Goal: Information Seeking & Learning: Check status

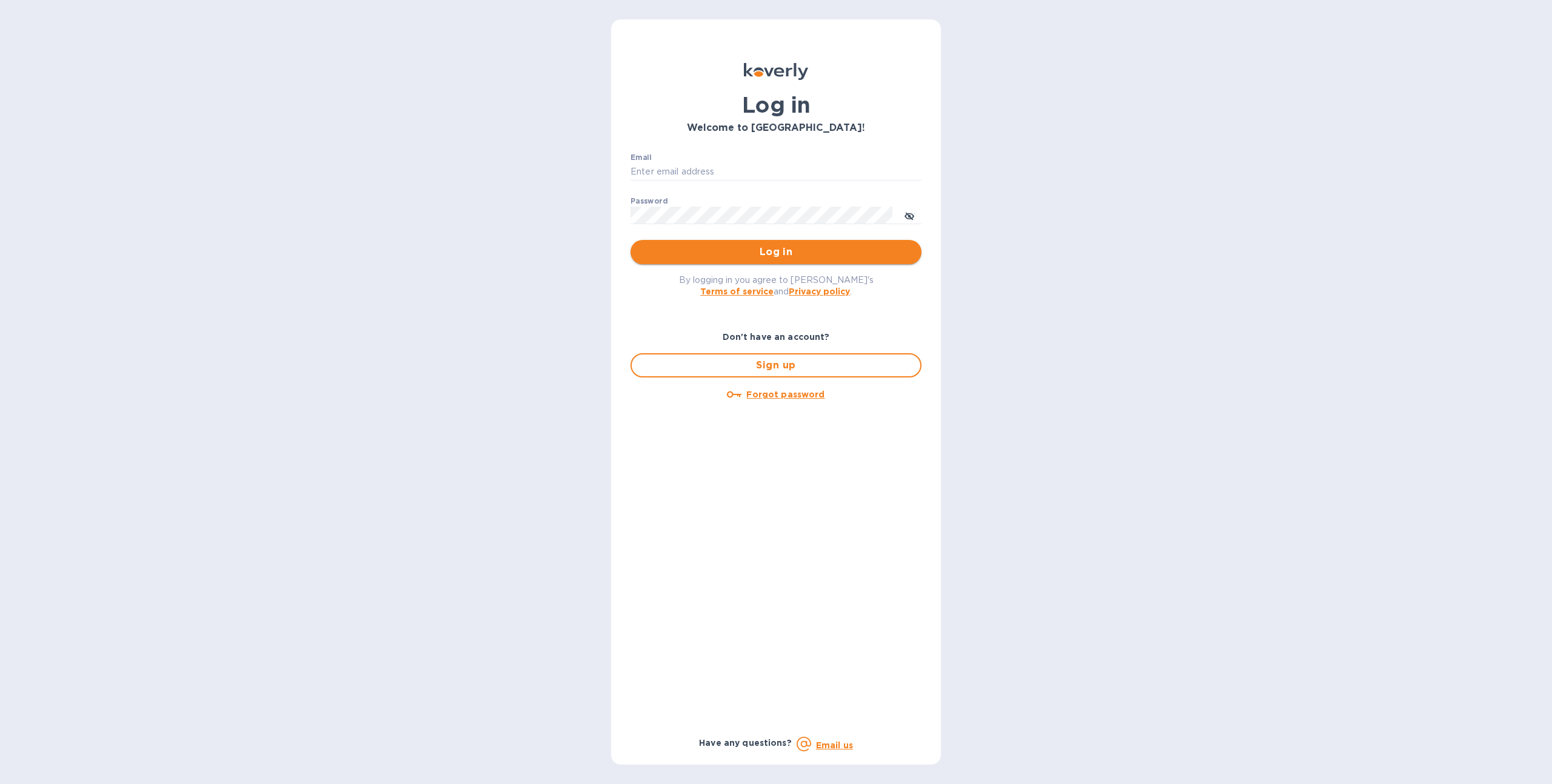
type input "sgrover@koverly.com"
click at [784, 246] on span "Log in" at bounding box center [775, 252] width 271 height 15
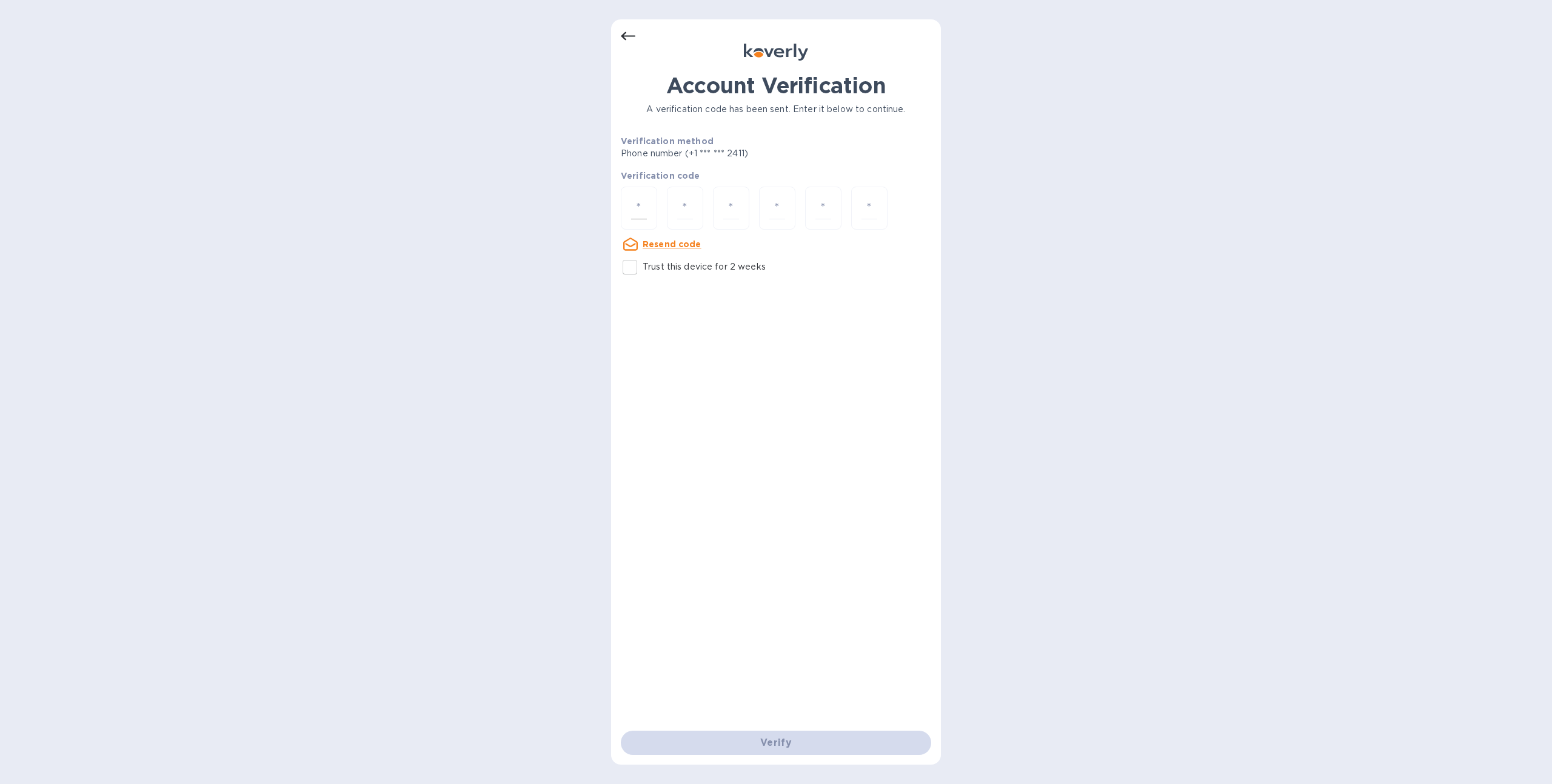
click at [631, 206] on input "number" at bounding box center [638, 208] width 16 height 23
type input "4"
type input "9"
type input "5"
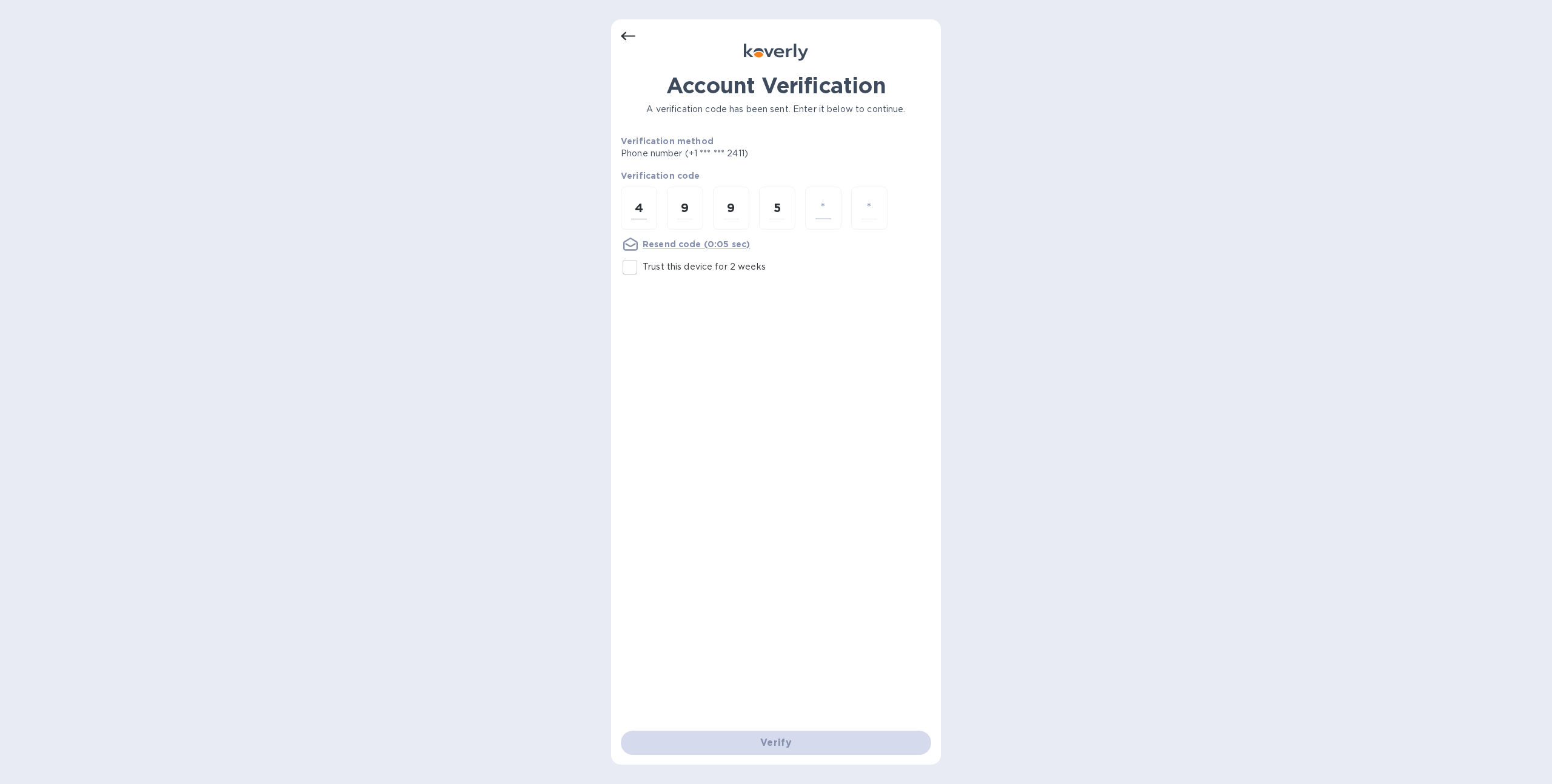
type input "6"
type input "1"
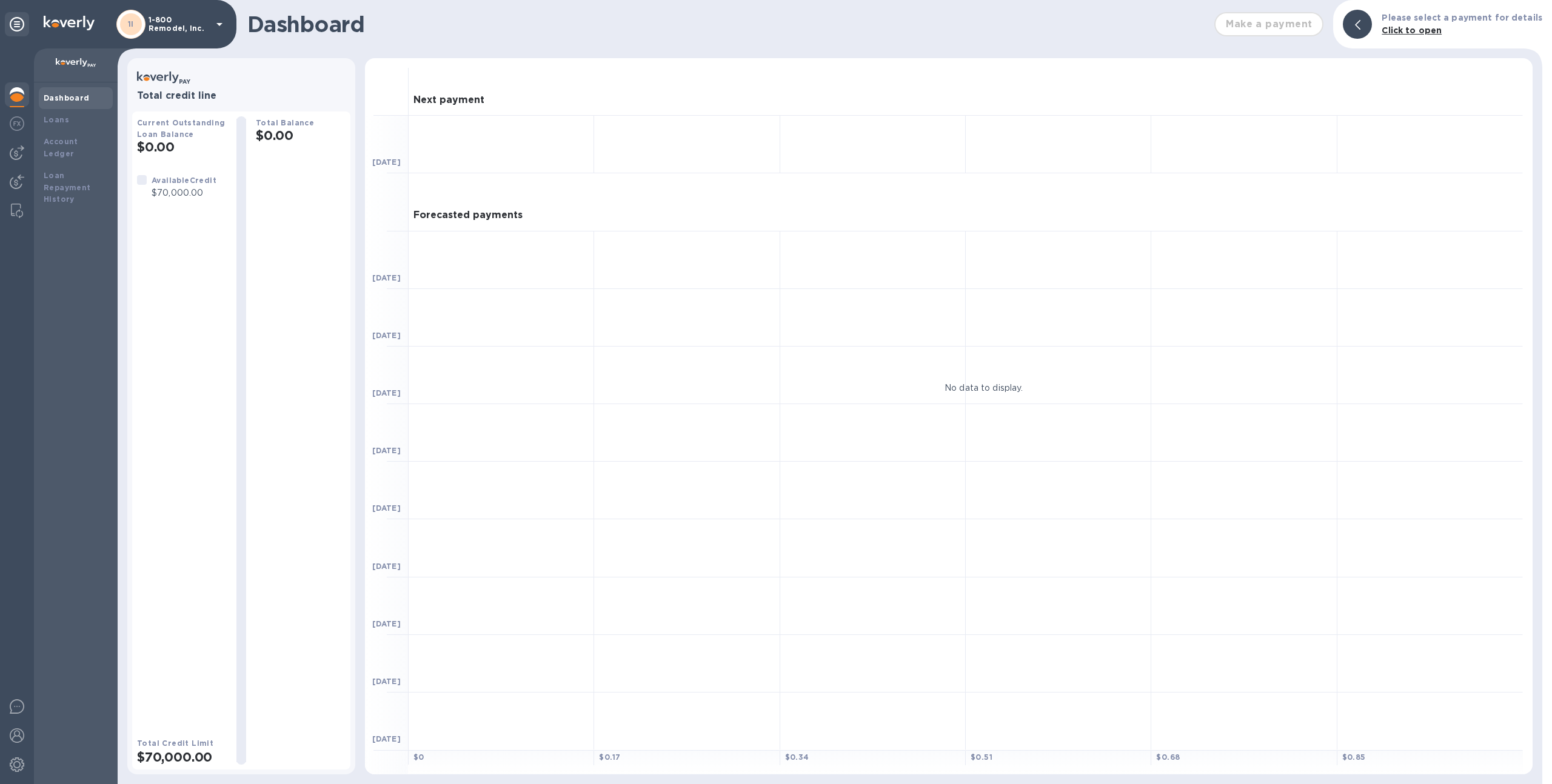
click at [175, 20] on p "1-800 Remodel, Inc." at bounding box center [178, 24] width 61 height 17
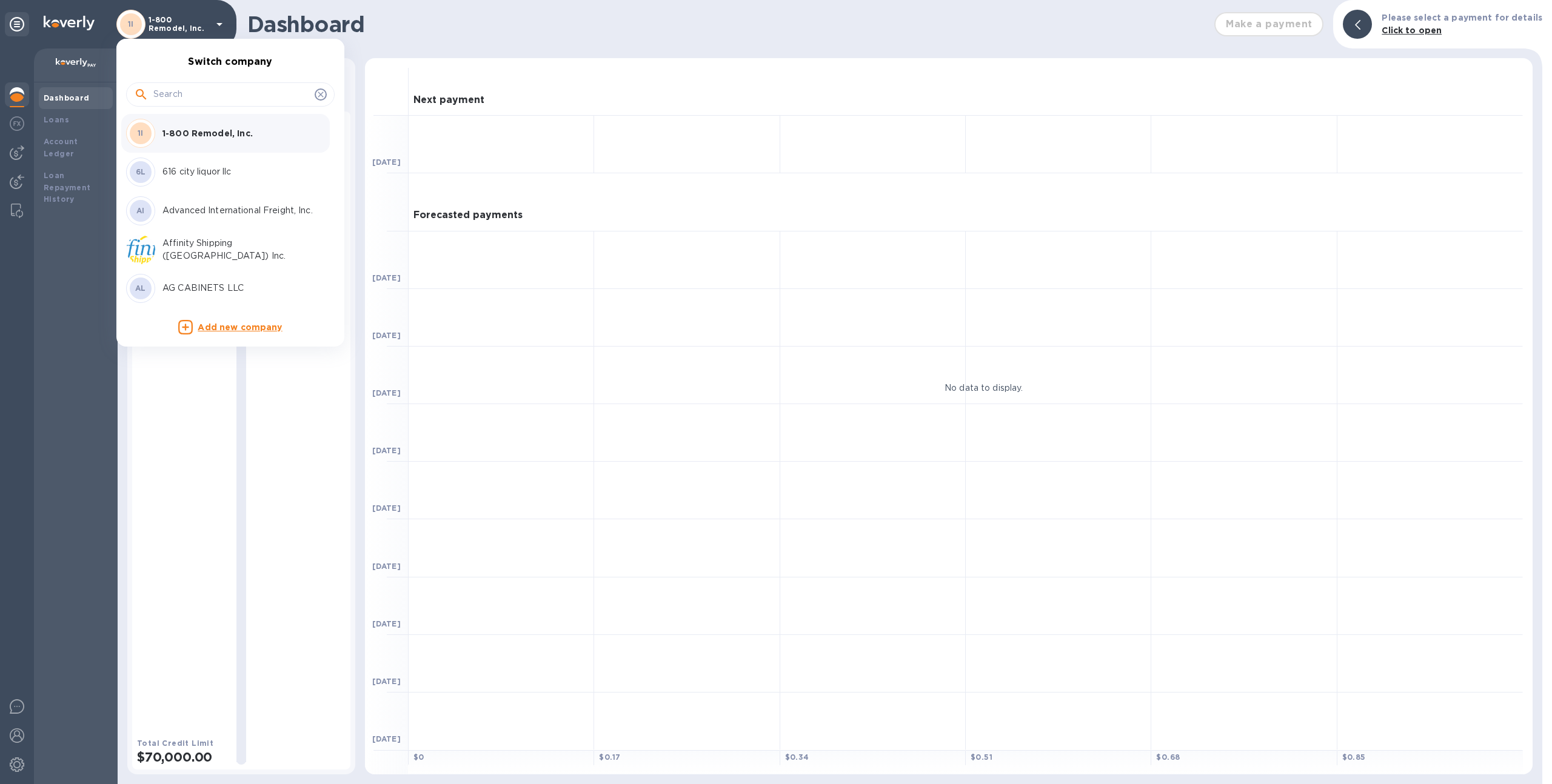
click at [209, 92] on input "text" at bounding box center [231, 94] width 157 height 18
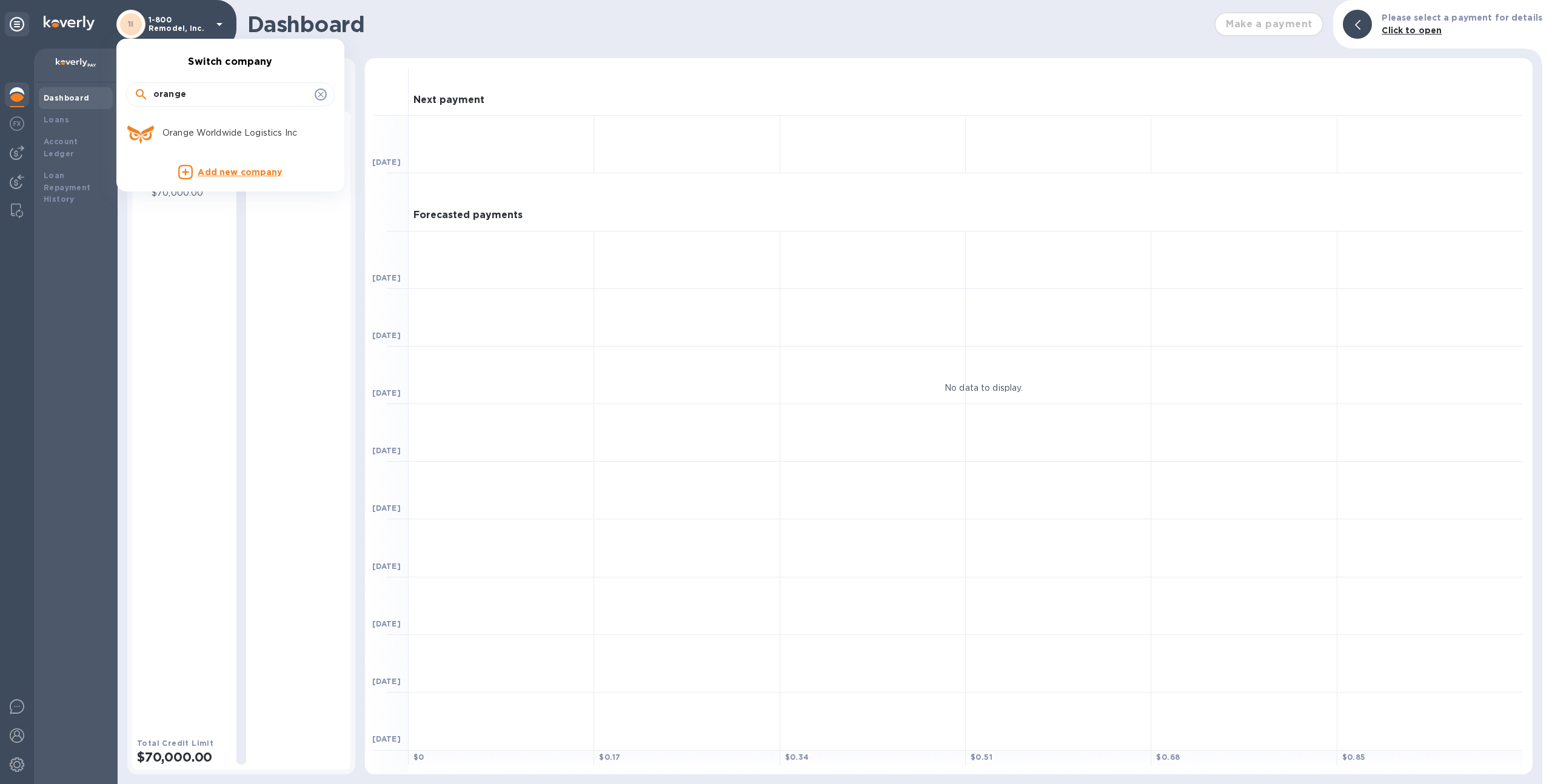
type input "orange"
click at [207, 130] on p "Orange Worldwide Logistics Inc" at bounding box center [238, 133] width 153 height 13
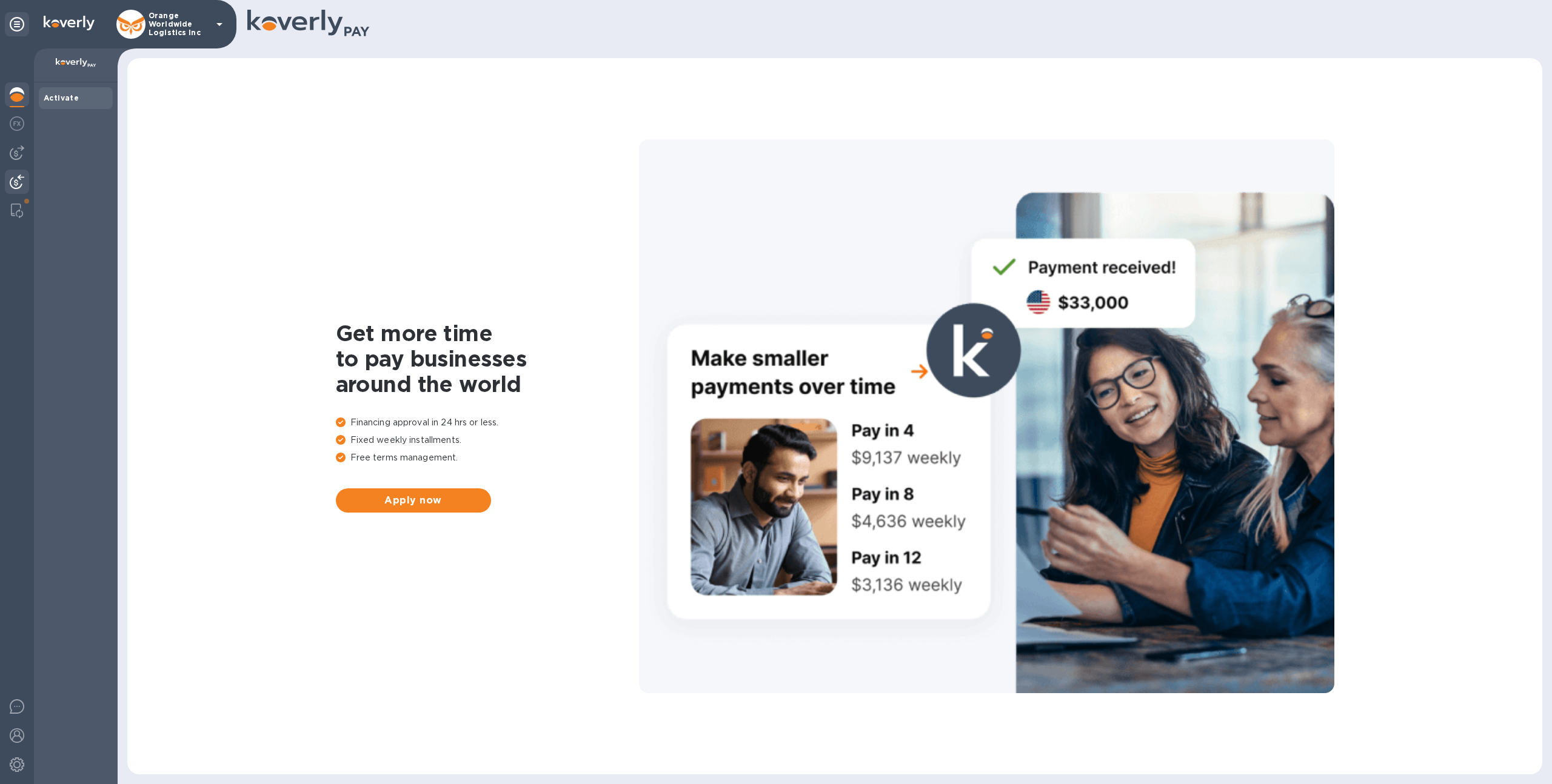
click at [18, 176] on img at bounding box center [17, 182] width 15 height 15
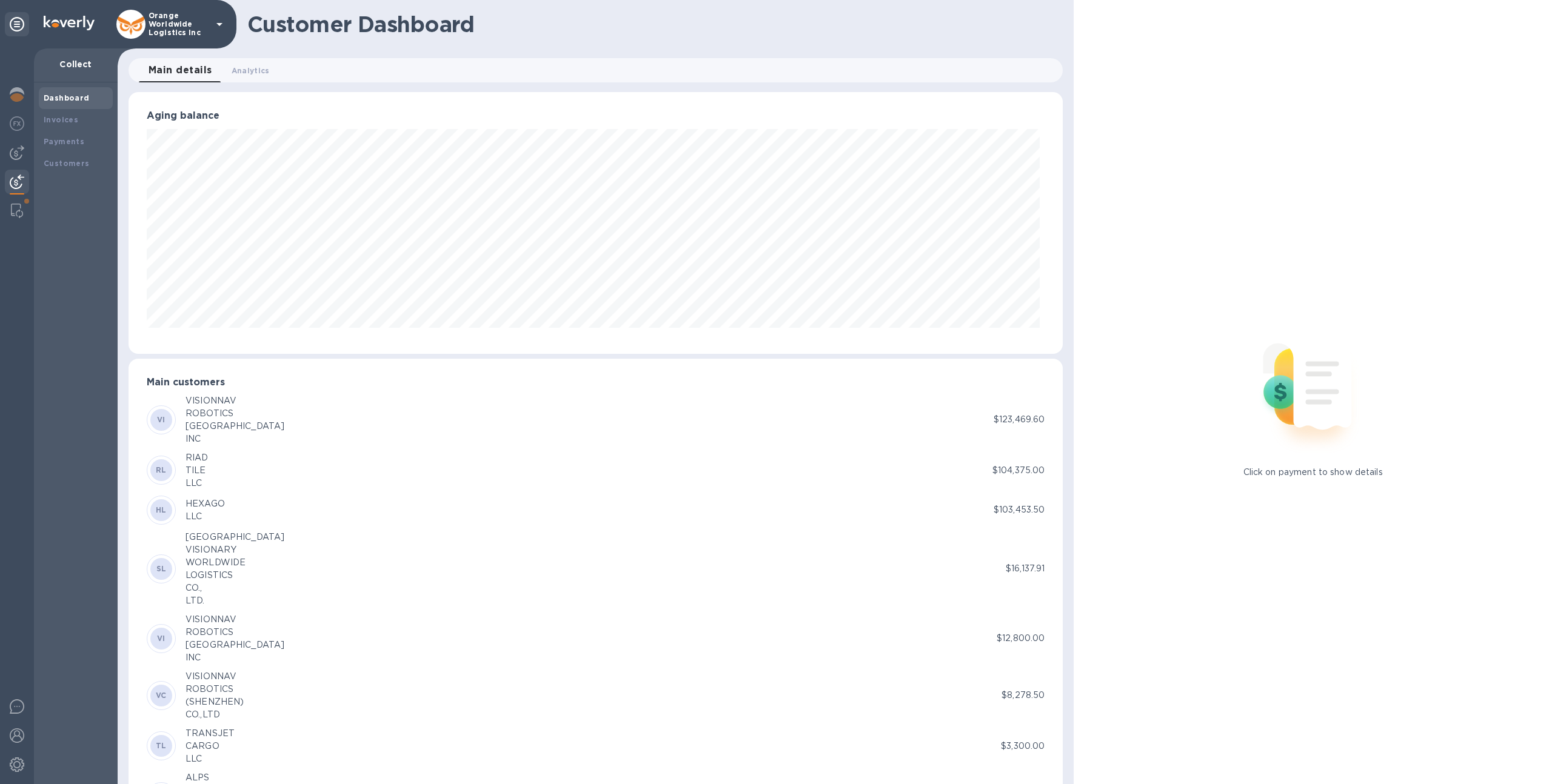
scroll to position [605490, 605166]
click at [46, 142] on b "Payments" at bounding box center [64, 142] width 40 height 9
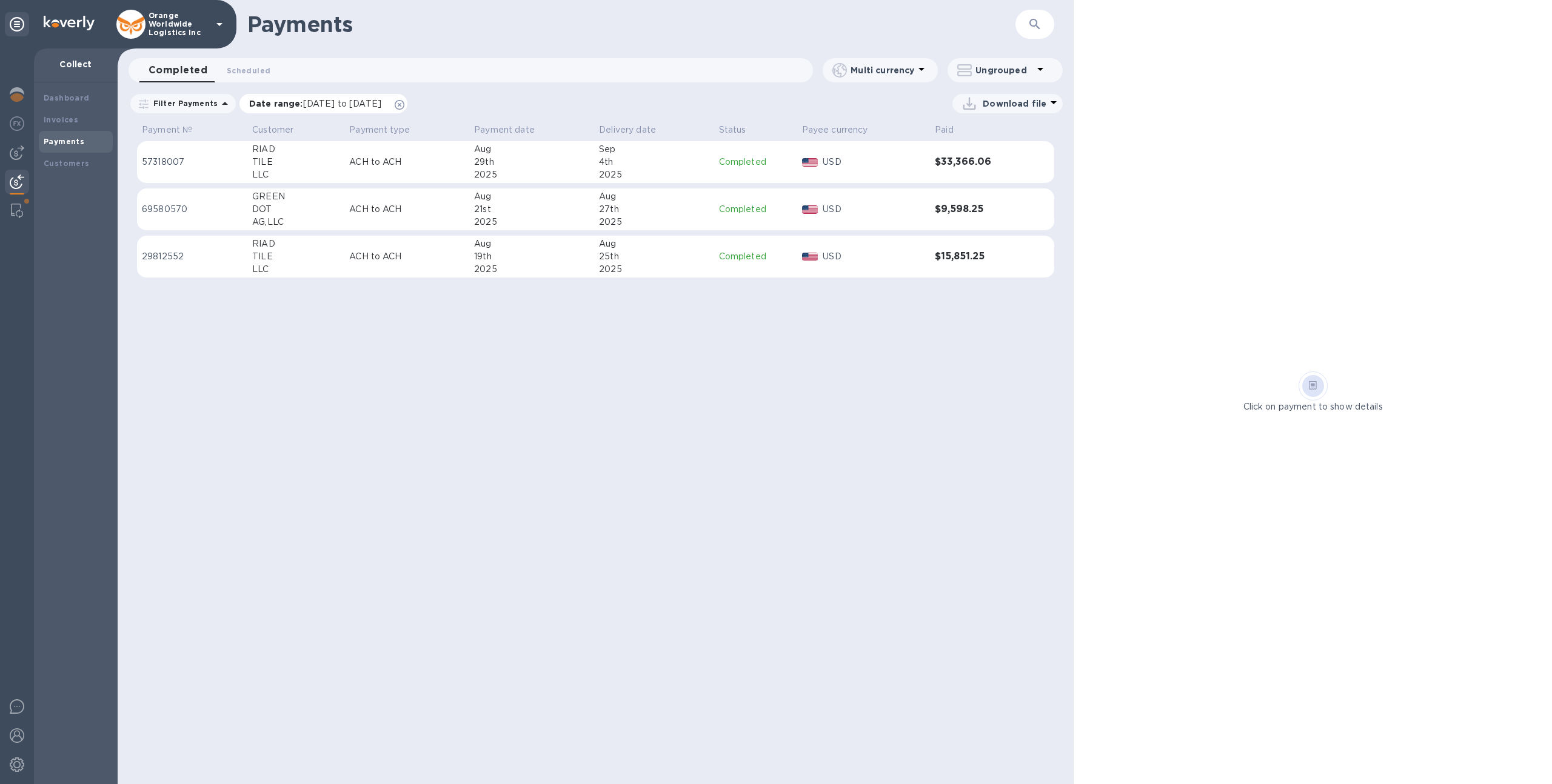
click at [404, 105] on icon at bounding box center [399, 105] width 9 height 9
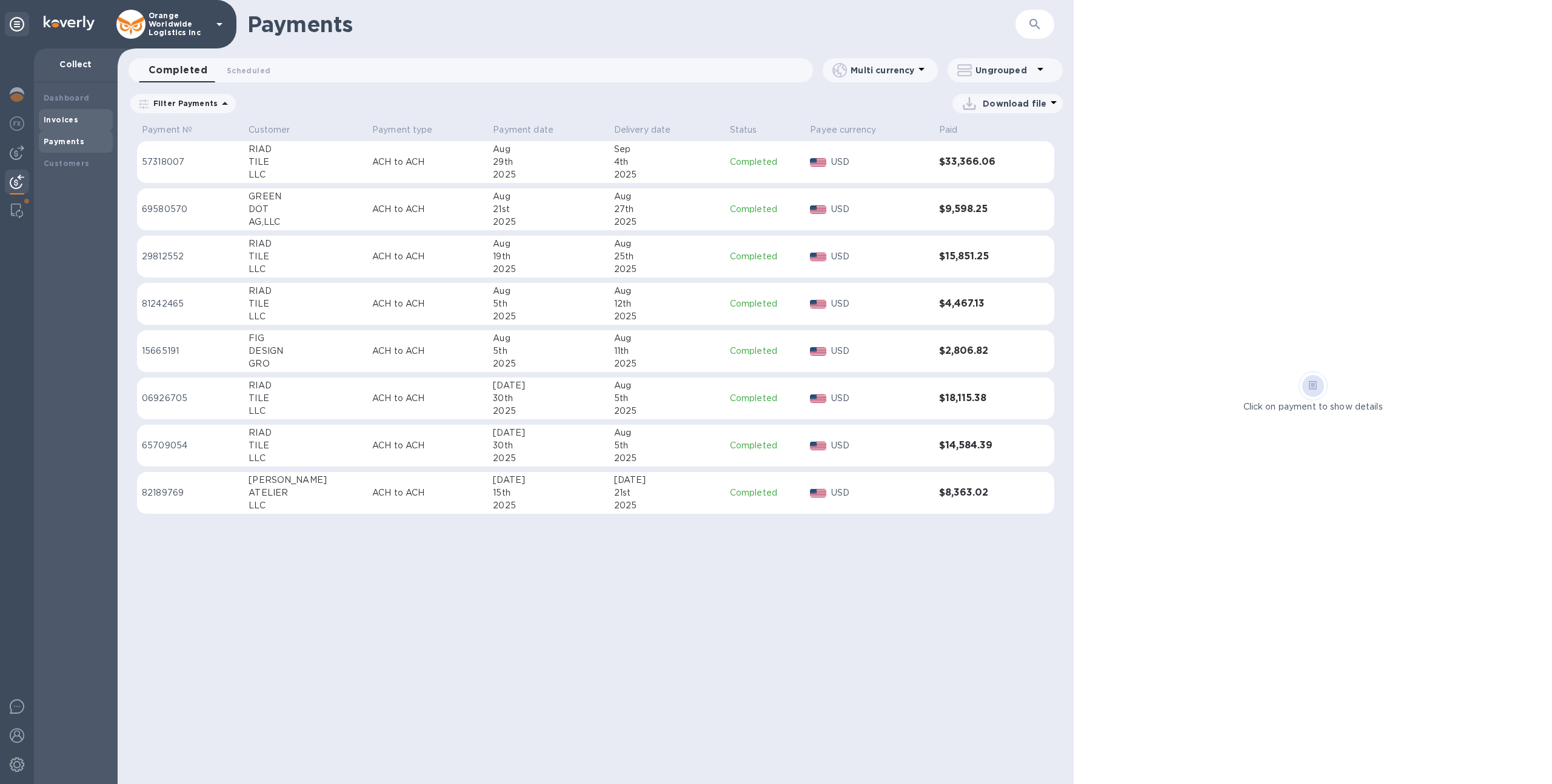
click at [80, 124] on div "Invoices" at bounding box center [76, 119] width 64 height 12
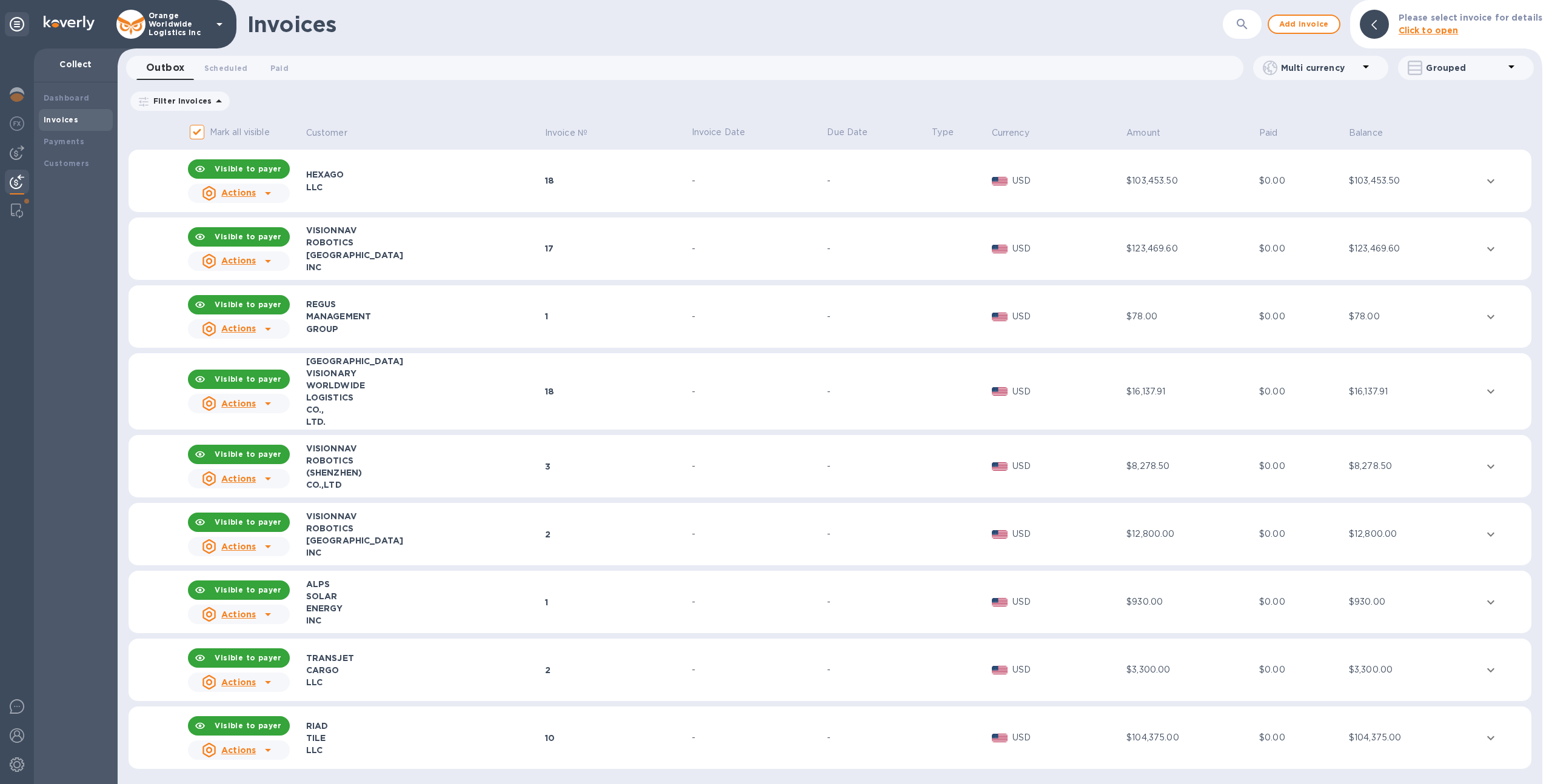
click at [560, 184] on div "18" at bounding box center [616, 180] width 143 height 12
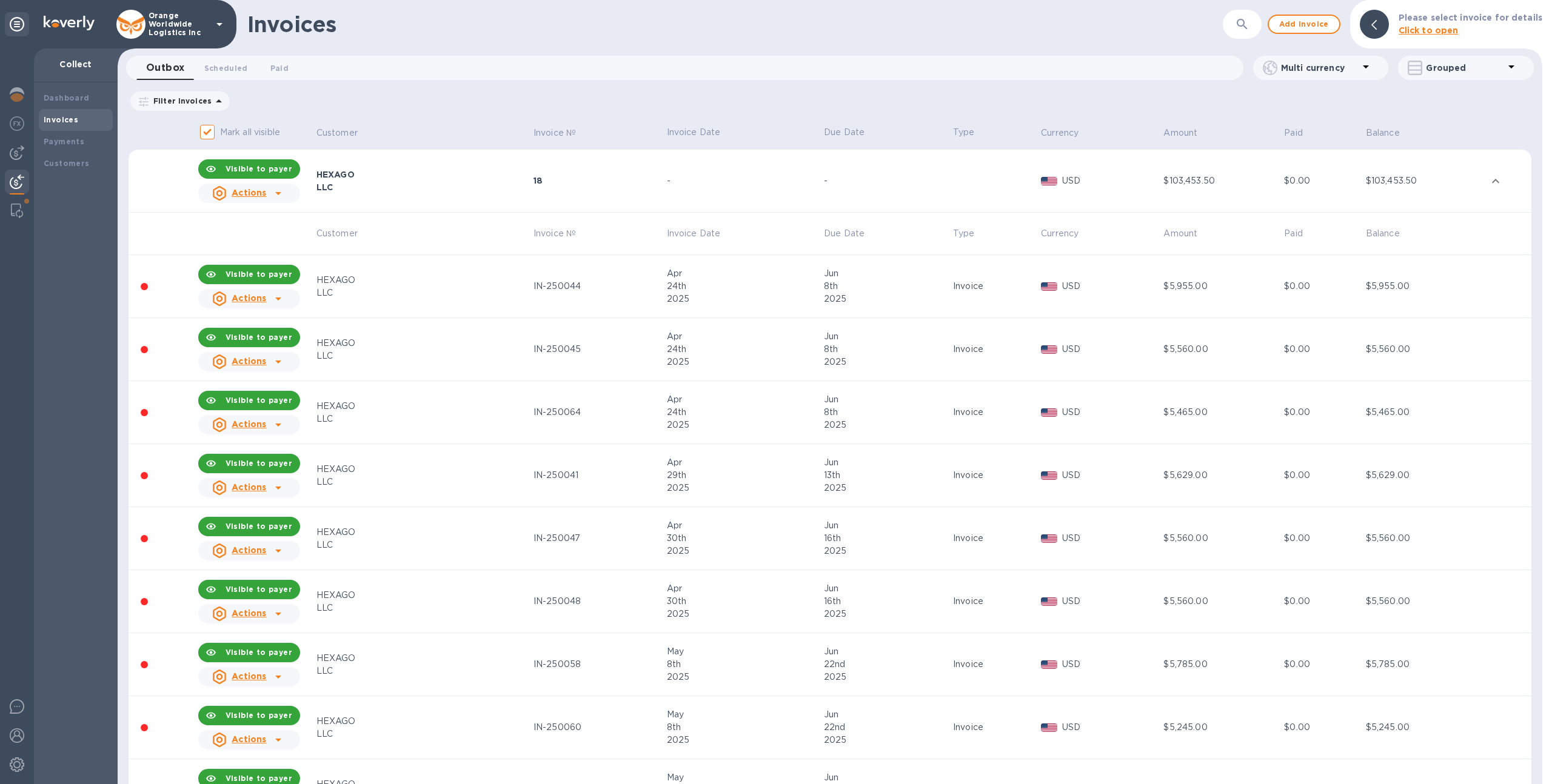
click at [667, 293] on div "2025" at bounding box center [743, 299] width 153 height 13
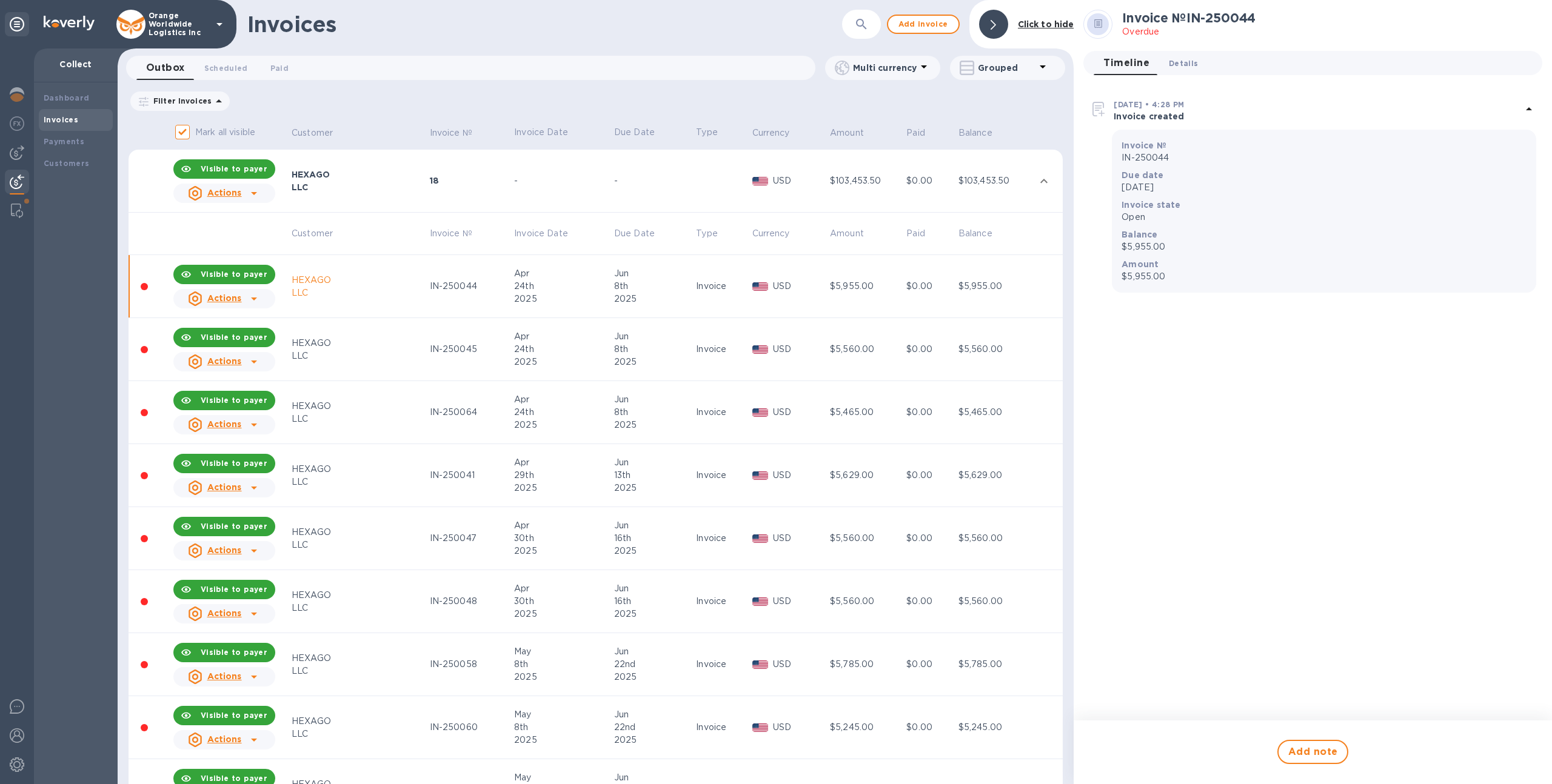
click at [1192, 64] on span "Details 0" at bounding box center [1182, 64] width 29 height 13
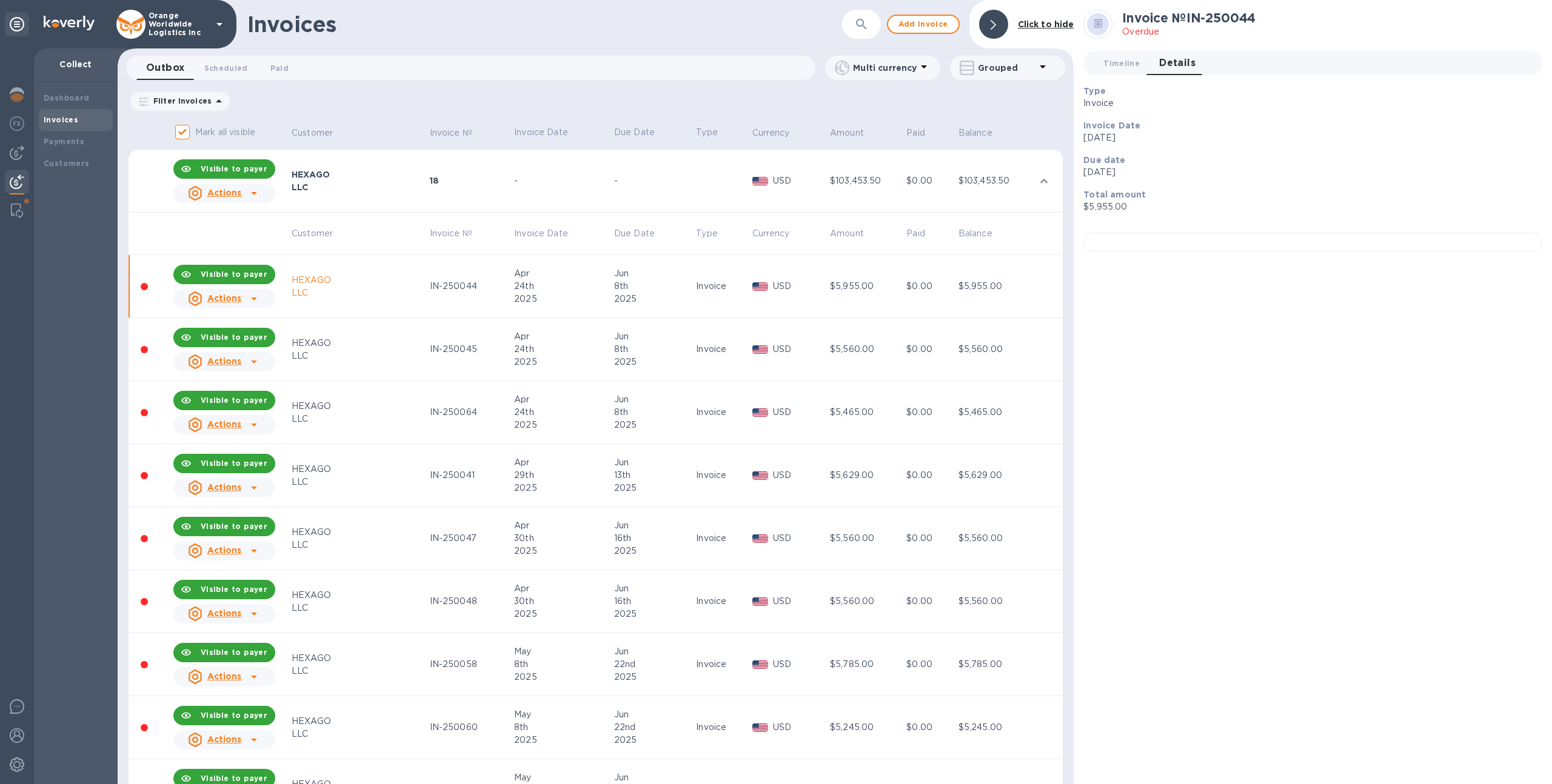
click at [522, 377] on td "Apr 24th 2025" at bounding box center [562, 349] width 100 height 63
click at [612, 445] on td "Jun 13th 2025" at bounding box center [652, 475] width 82 height 63
click at [612, 423] on td "Jun 8th 2025" at bounding box center [652, 412] width 82 height 63
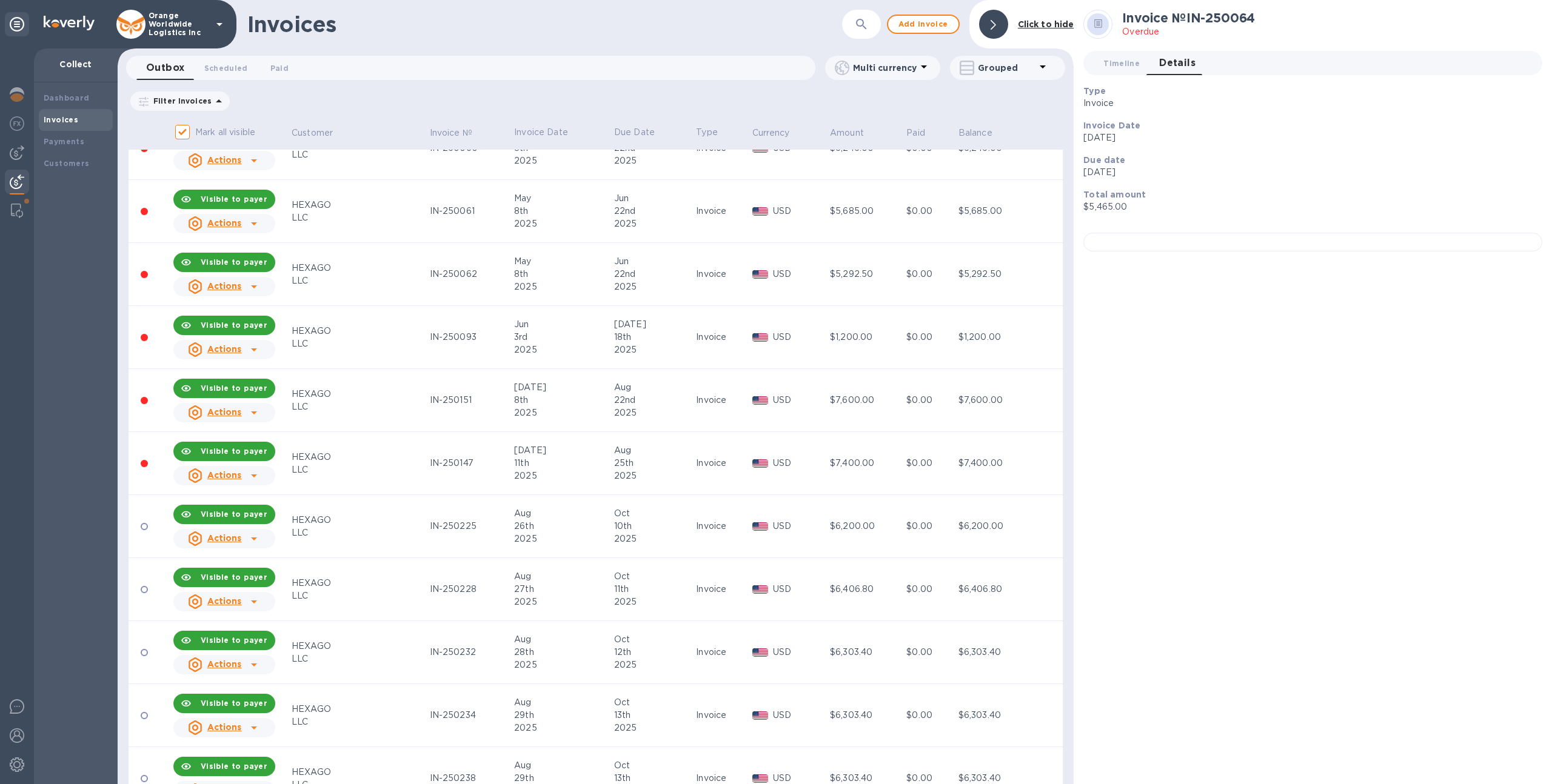
scroll to position [605, 0]
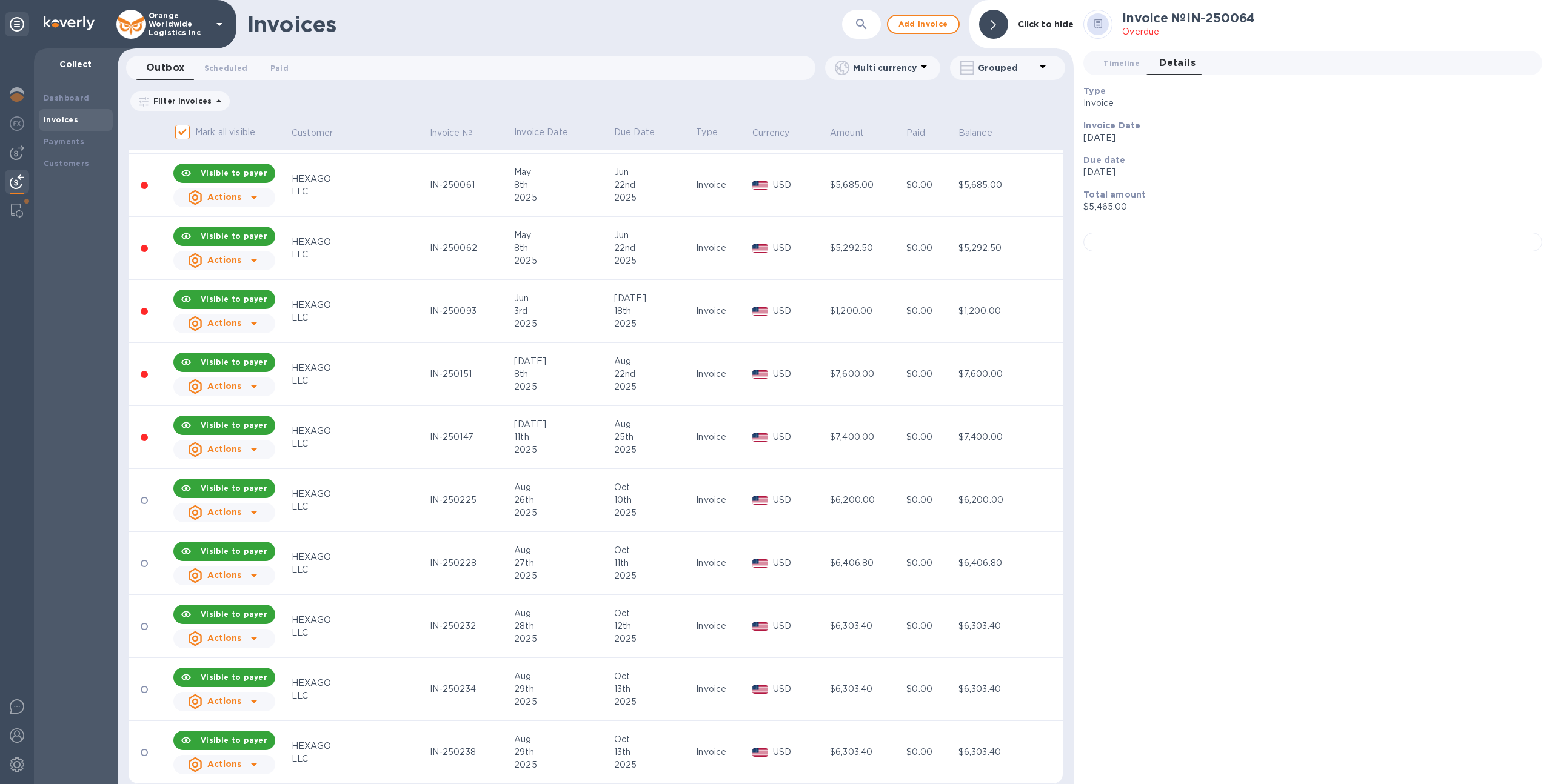
click at [540, 384] on div "2025" at bounding box center [562, 387] width 97 height 13
click at [532, 497] on div "26th" at bounding box center [562, 500] width 97 height 13
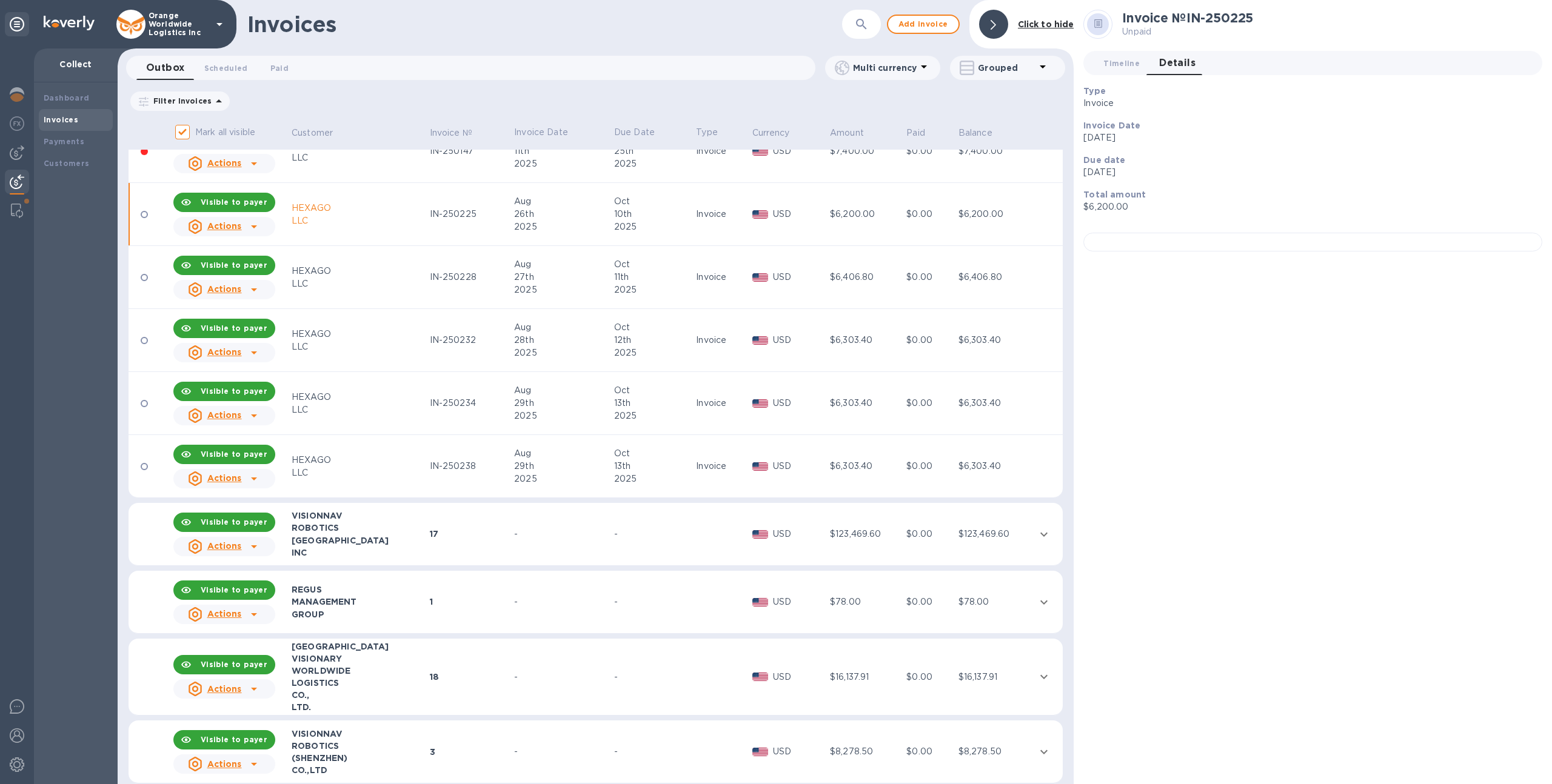
scroll to position [893, 0]
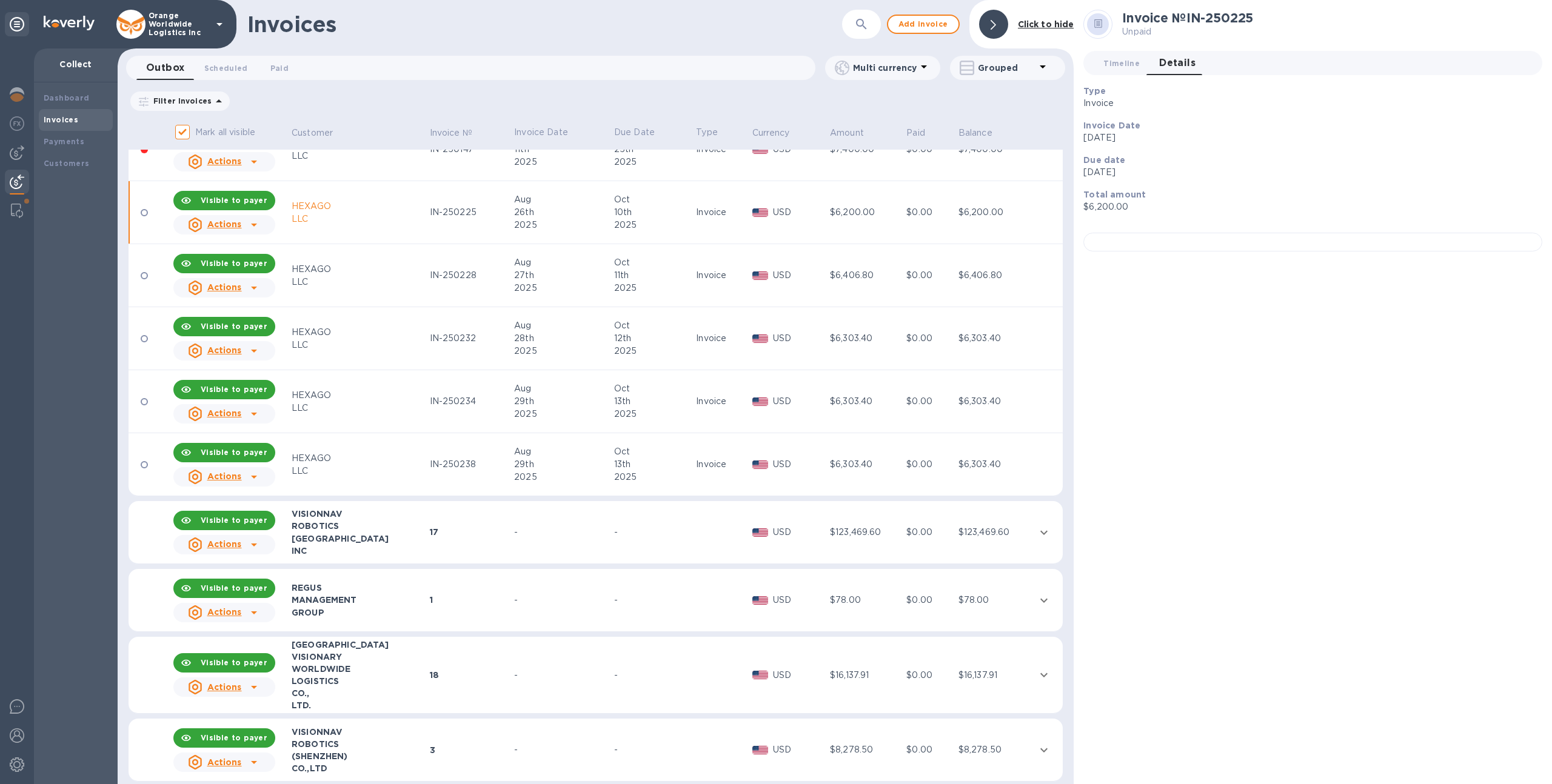
click at [640, 461] on div "13th" at bounding box center [652, 464] width 78 height 13
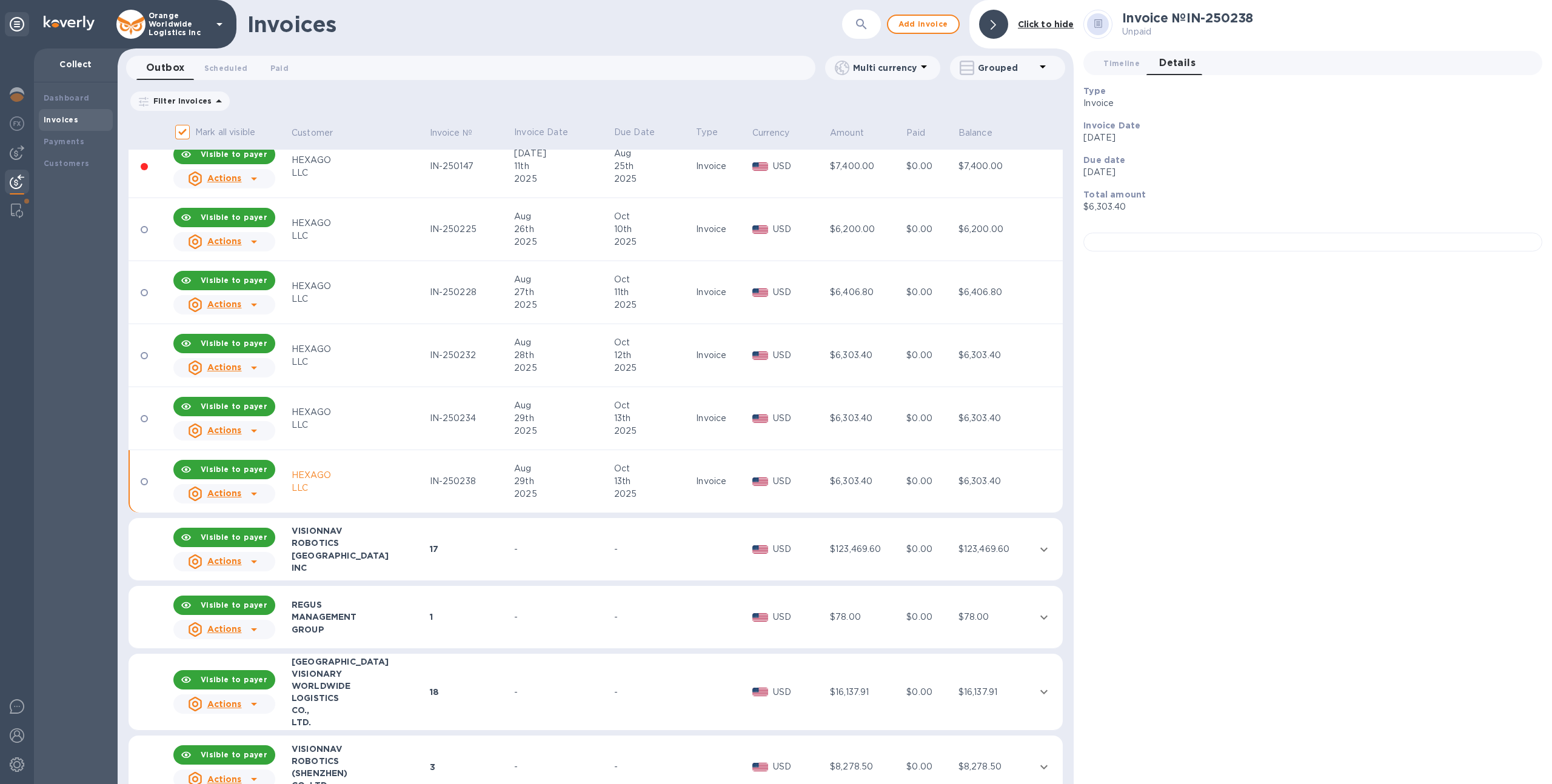
scroll to position [875, 0]
click at [640, 432] on div "2025" at bounding box center [652, 431] width 78 height 13
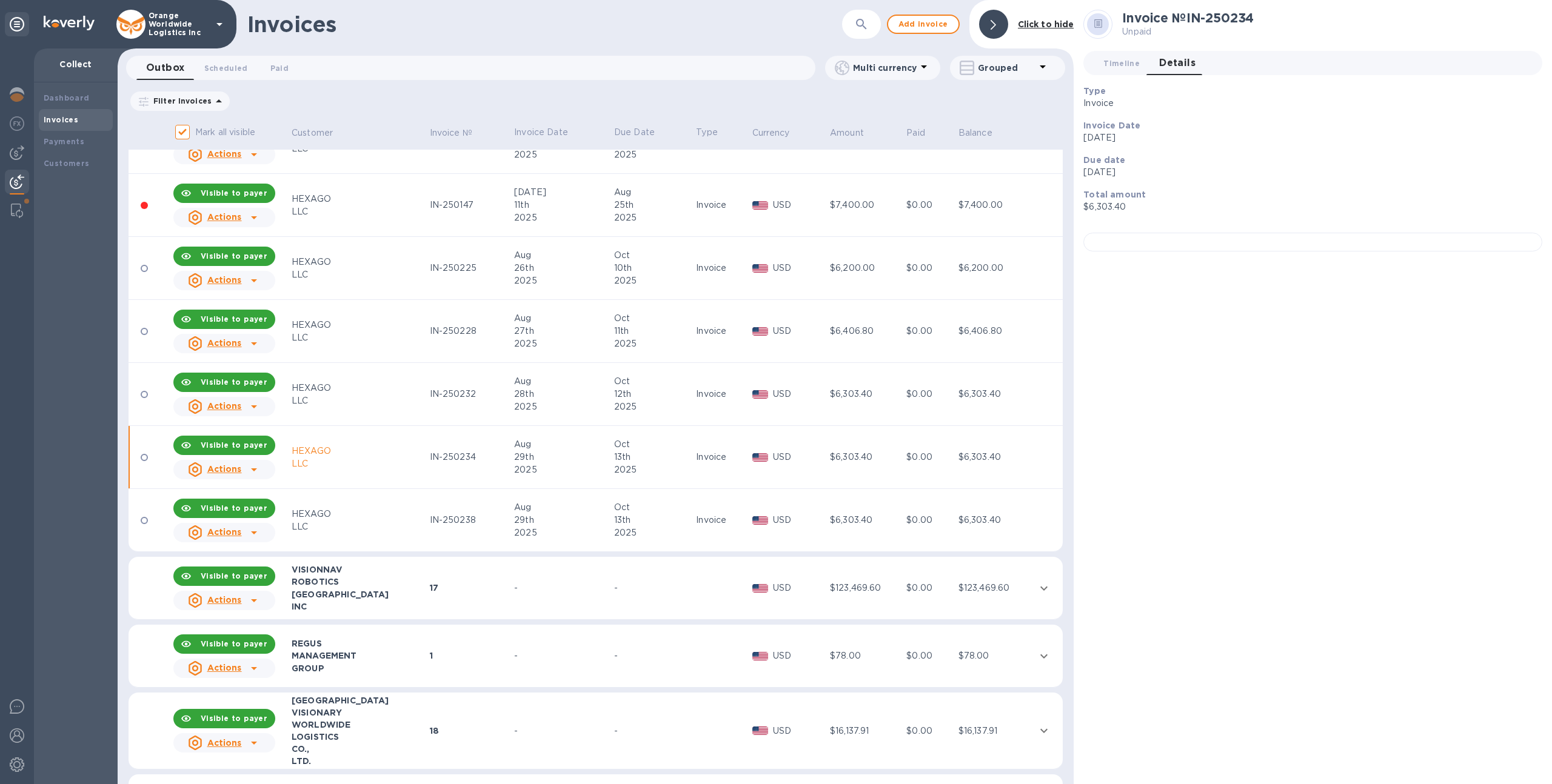
scroll to position [833, 0]
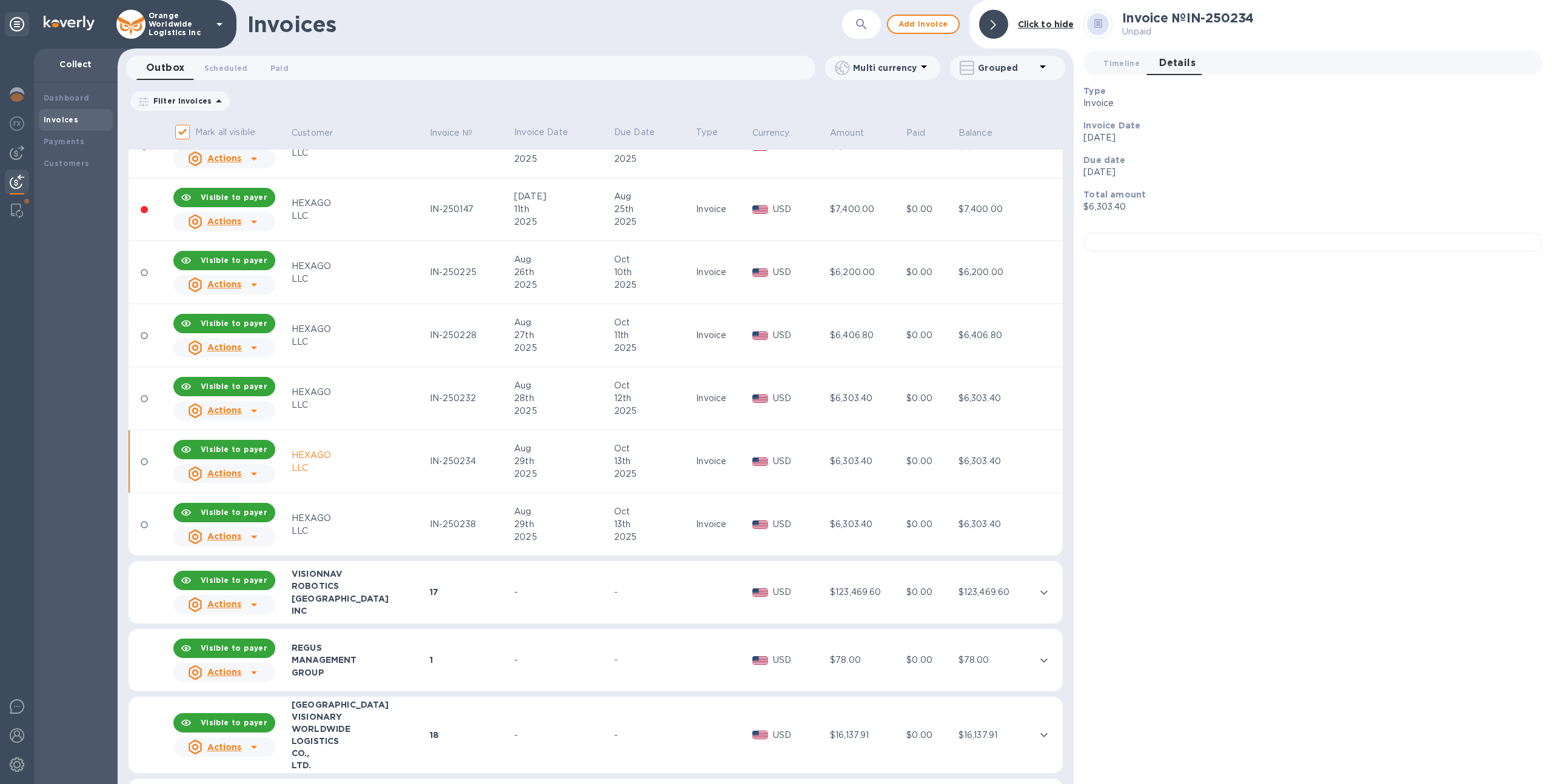
click at [637, 403] on div "12th" at bounding box center [652, 399] width 78 height 13
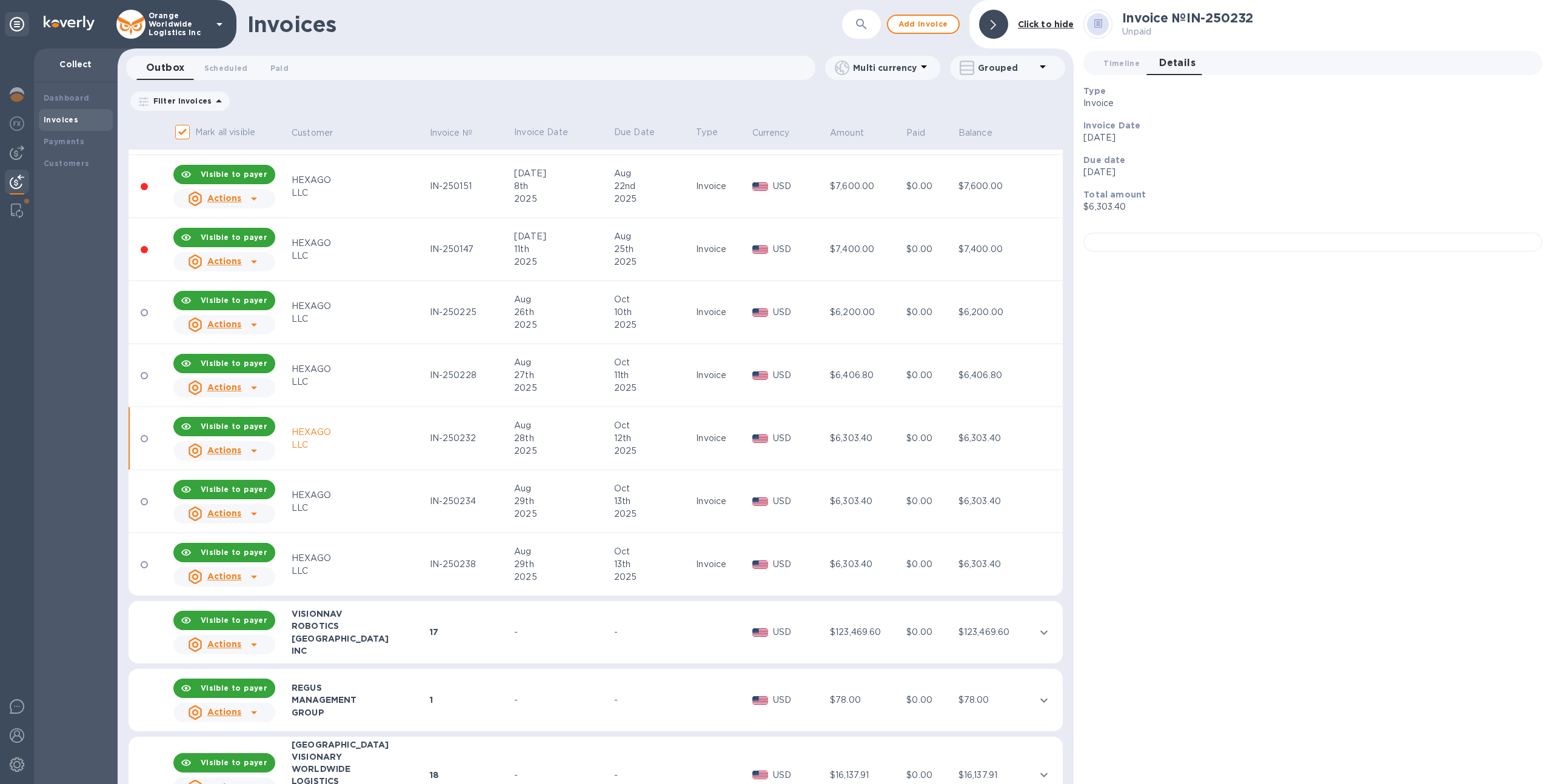
scroll to position [792, 0]
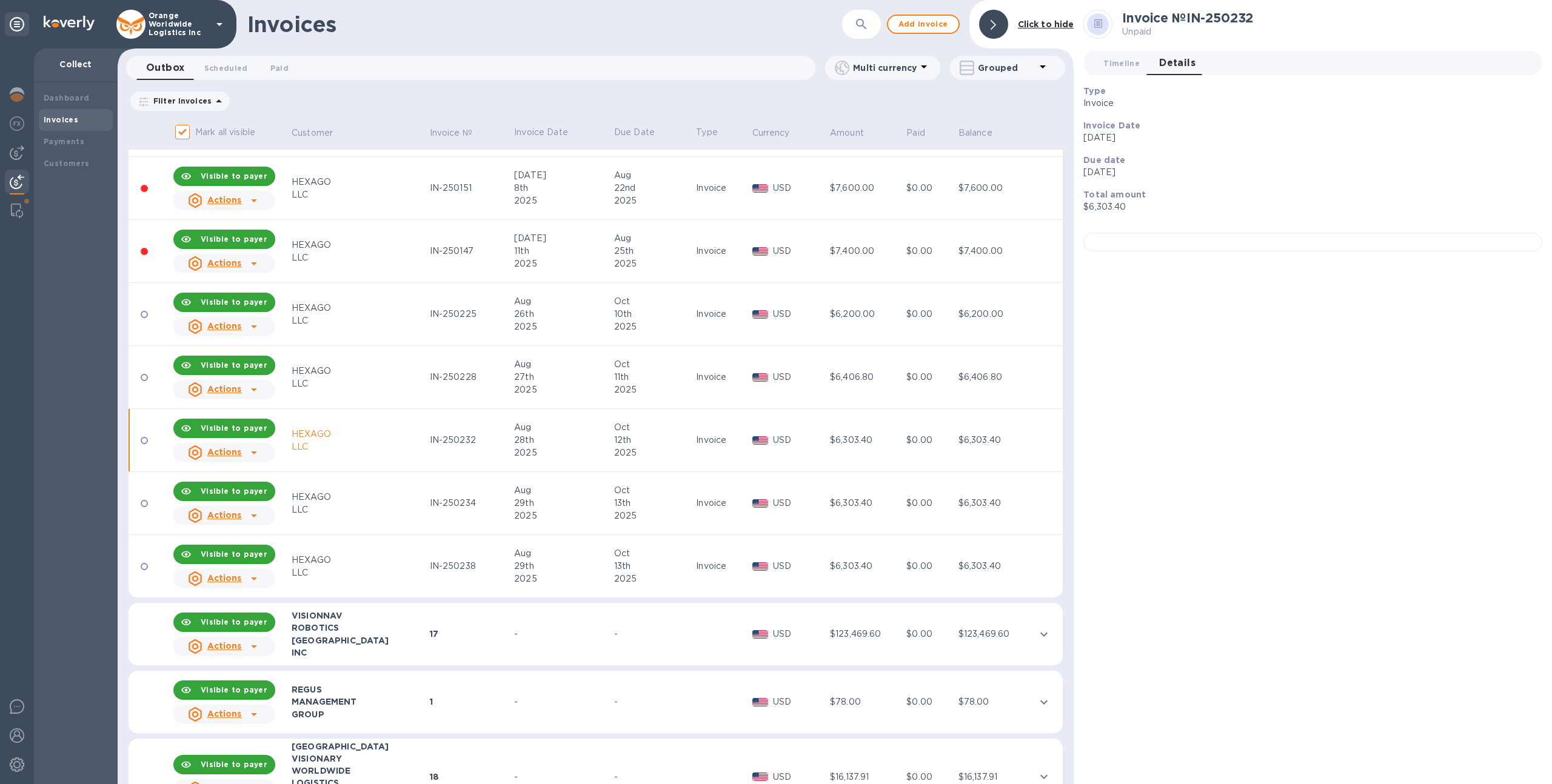
click at [631, 384] on div "2025" at bounding box center [652, 390] width 78 height 13
click at [639, 321] on div "2025" at bounding box center [652, 327] width 78 height 13
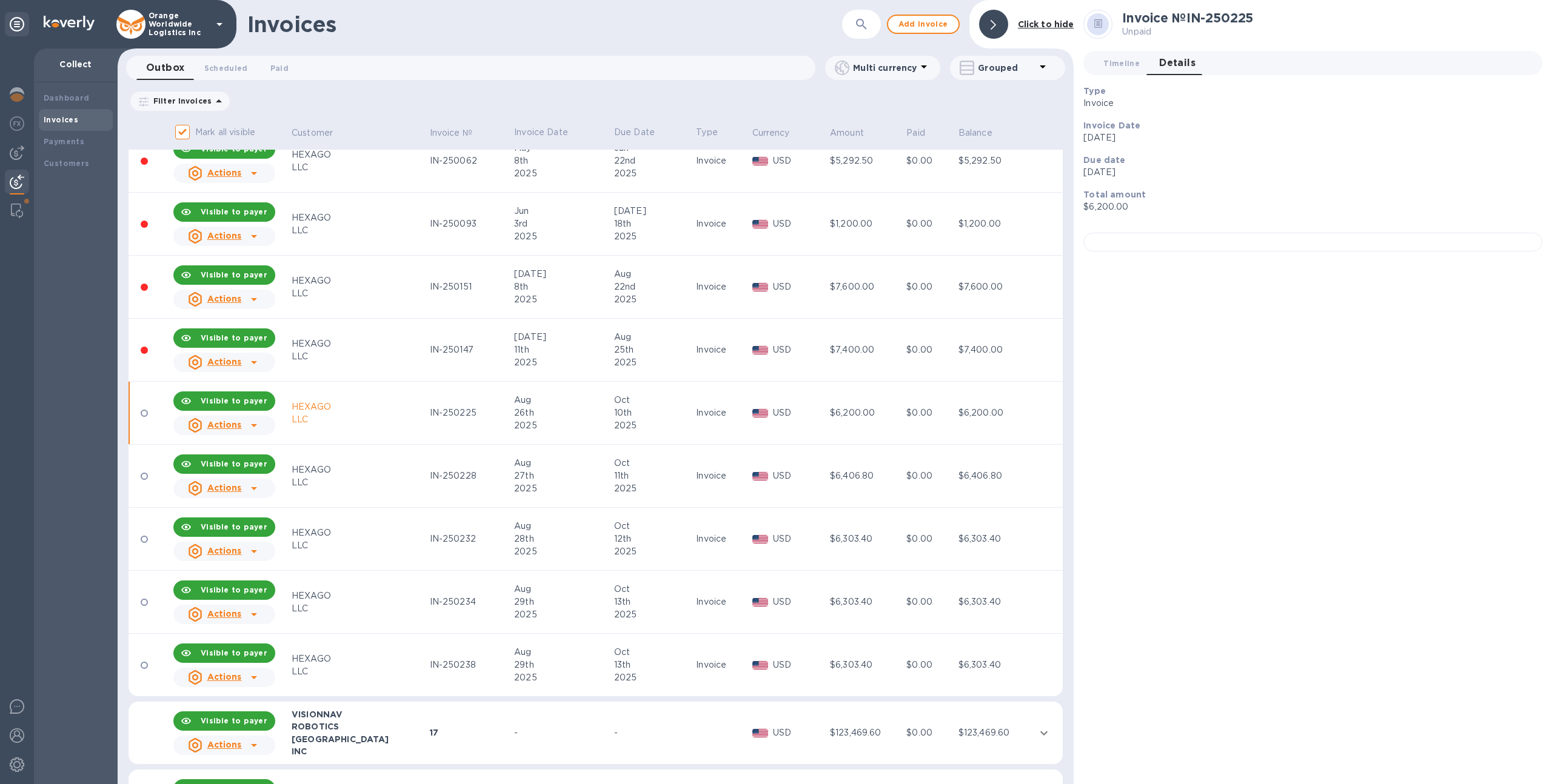
scroll to position [690, 0]
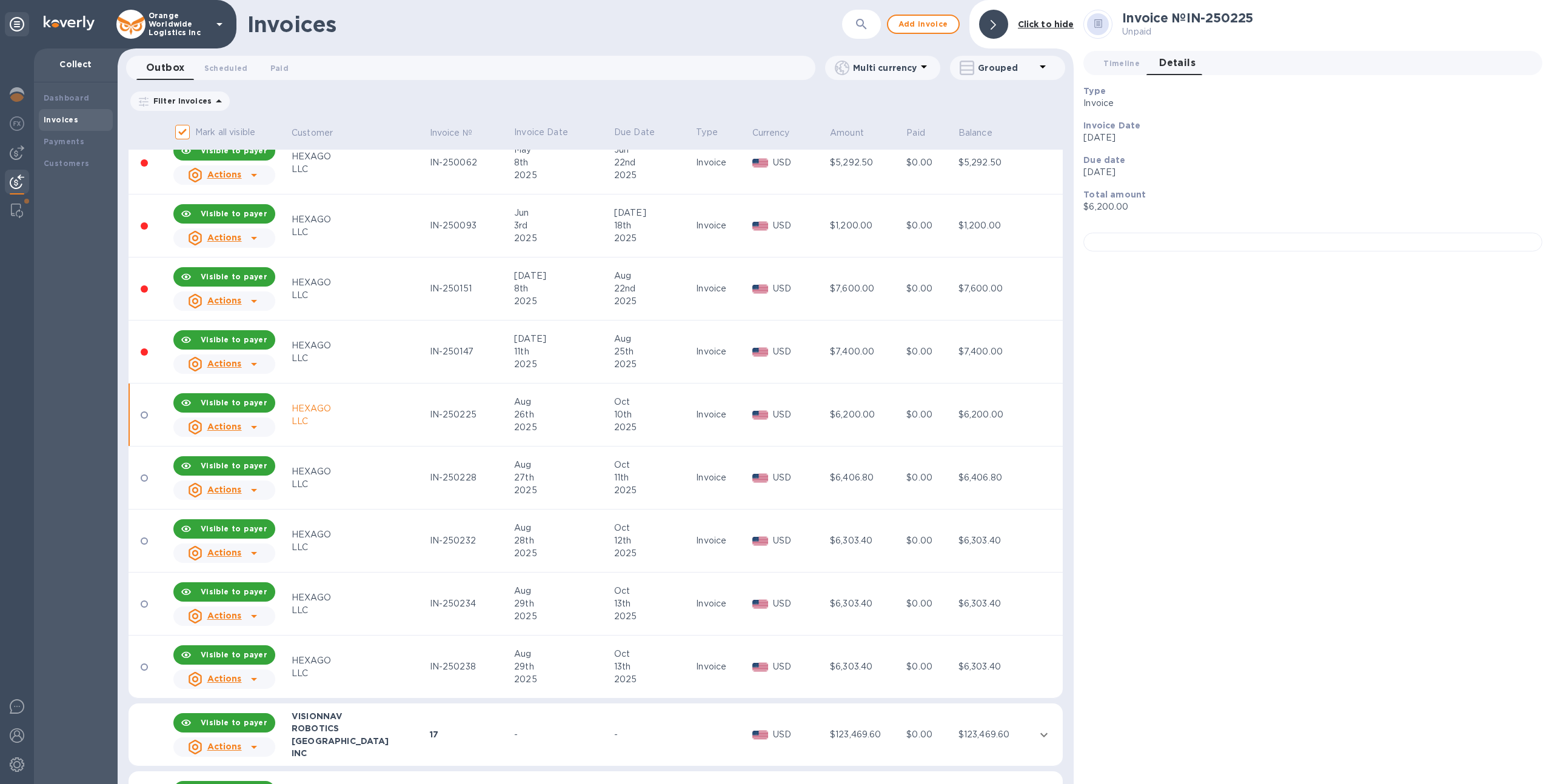
click at [638, 354] on div "25th" at bounding box center [652, 352] width 78 height 13
click at [629, 298] on div "2025" at bounding box center [652, 302] width 78 height 13
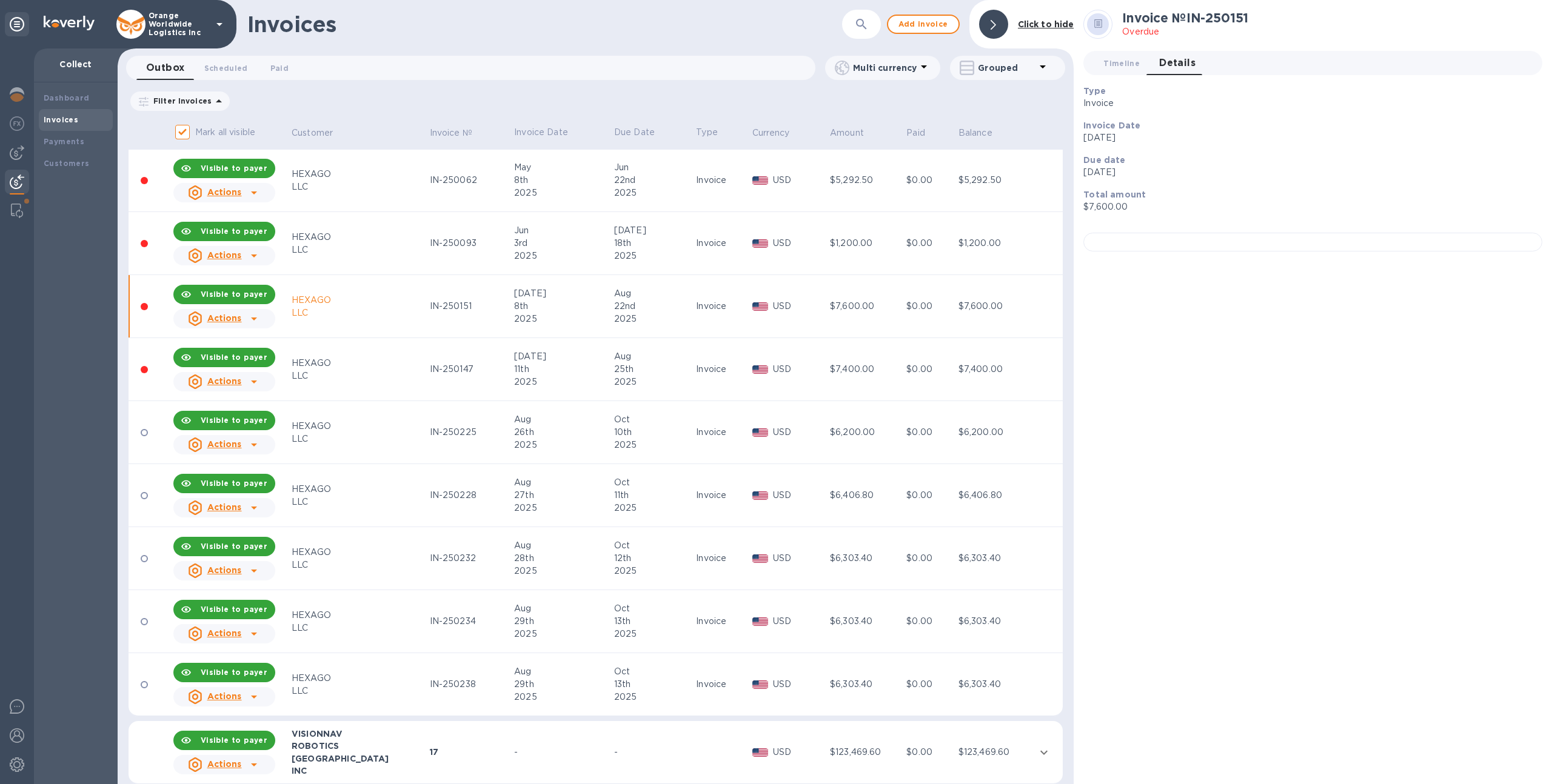
scroll to position [665, 0]
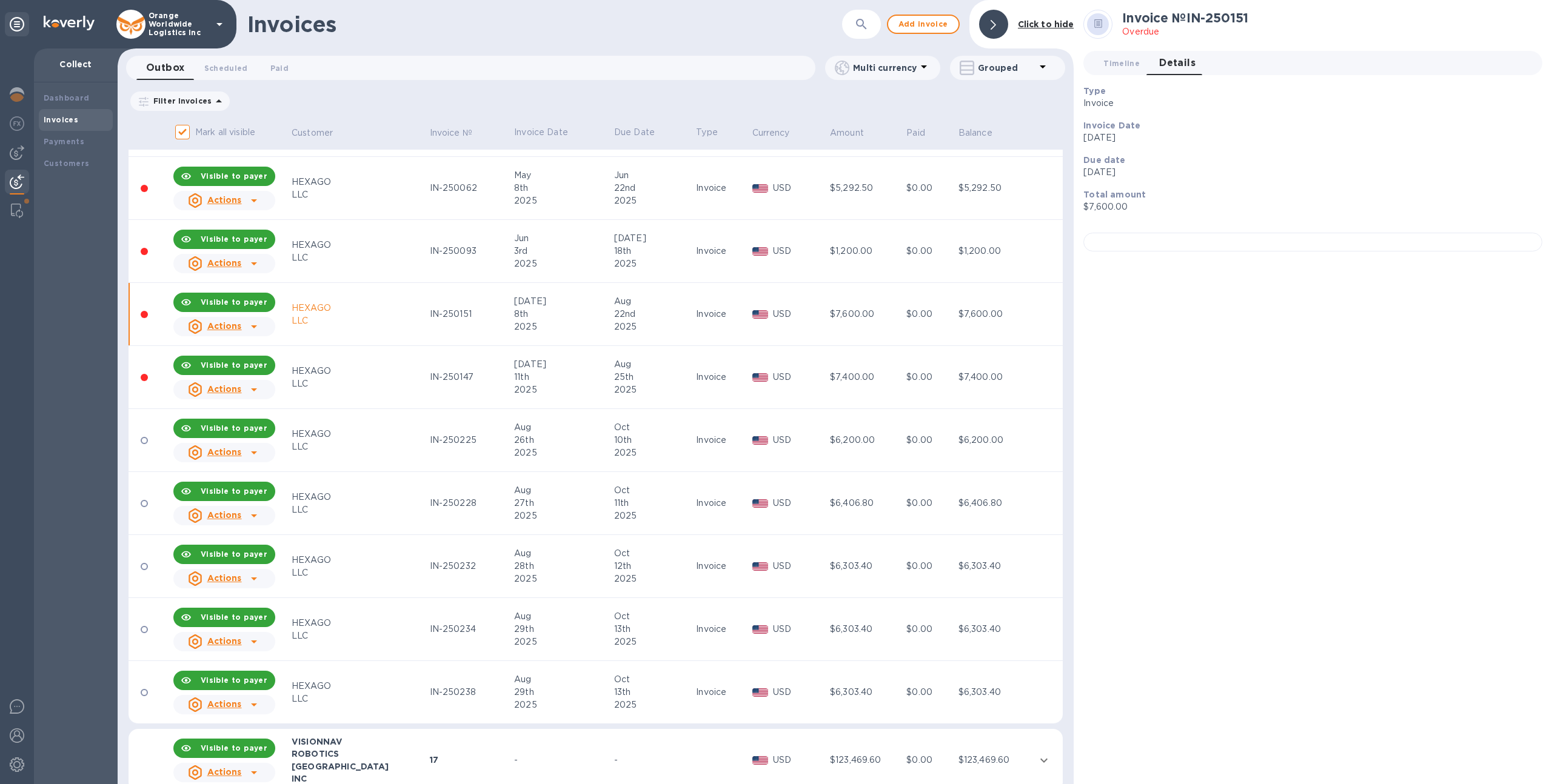
click at [632, 261] on div "2025" at bounding box center [652, 264] width 78 height 13
click at [75, 146] on div "Payments" at bounding box center [76, 142] width 64 height 12
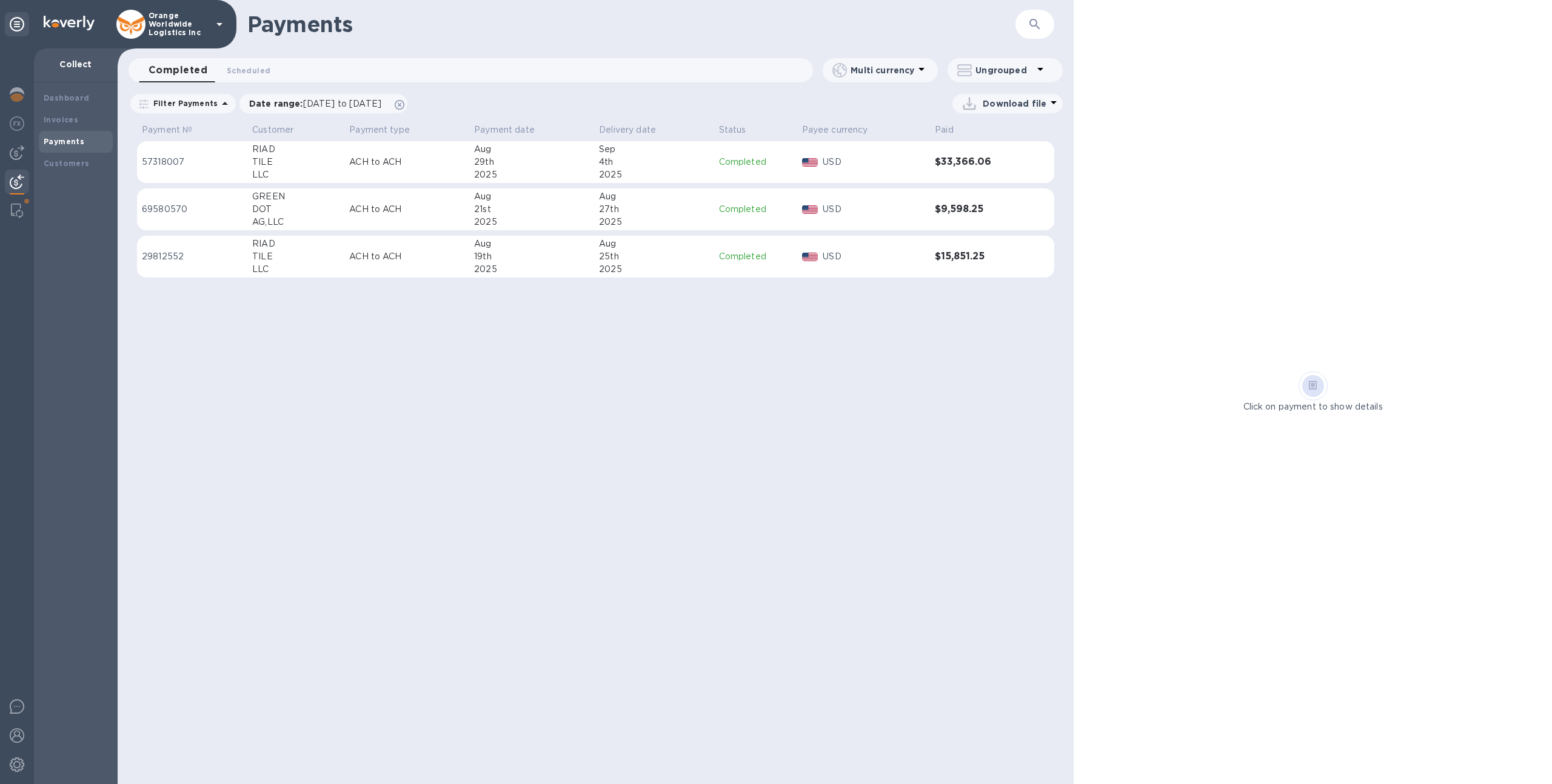
click at [327, 157] on div "TILE" at bounding box center [296, 162] width 87 height 13
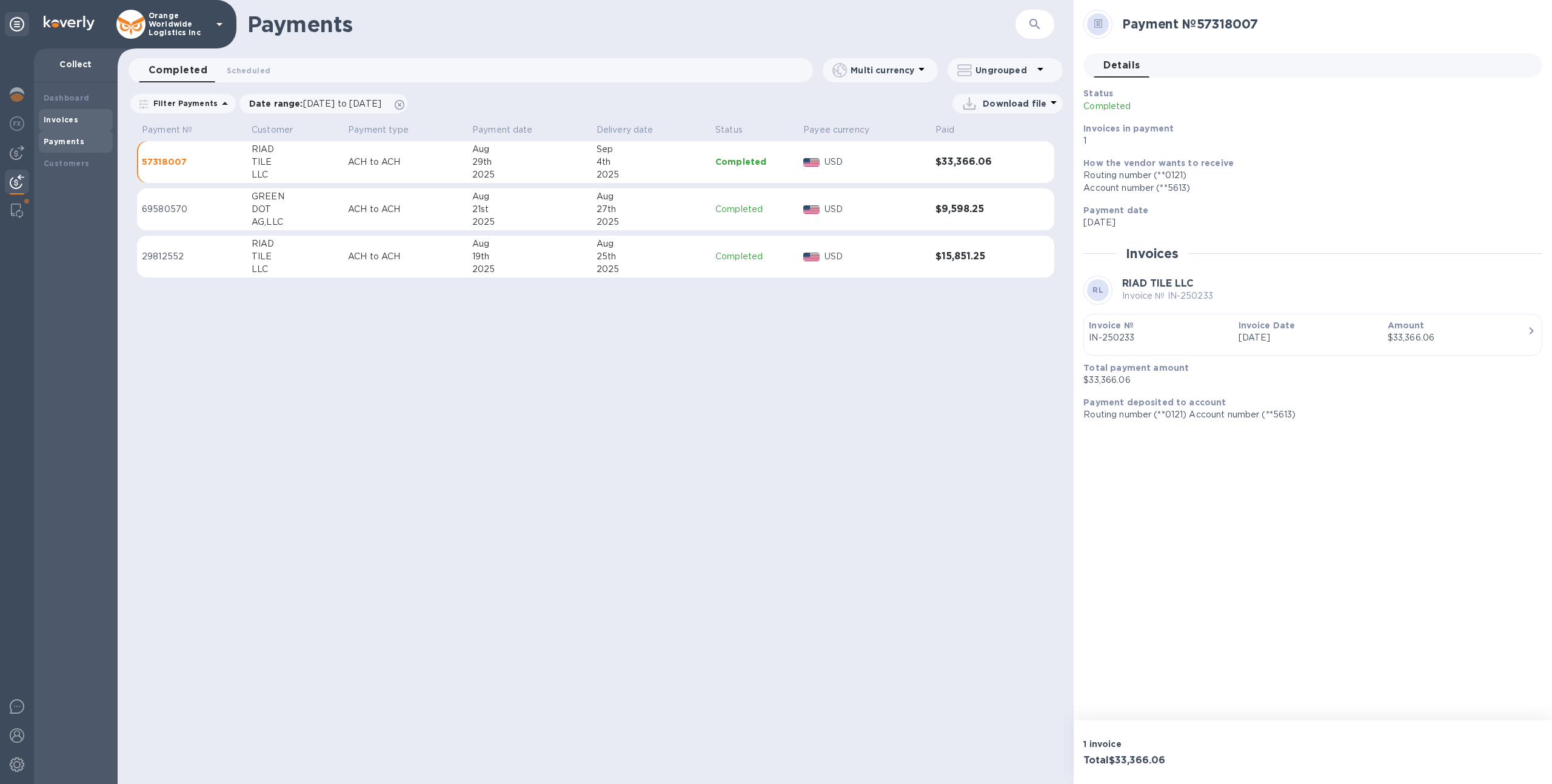
click at [83, 118] on div "Invoices" at bounding box center [76, 119] width 64 height 12
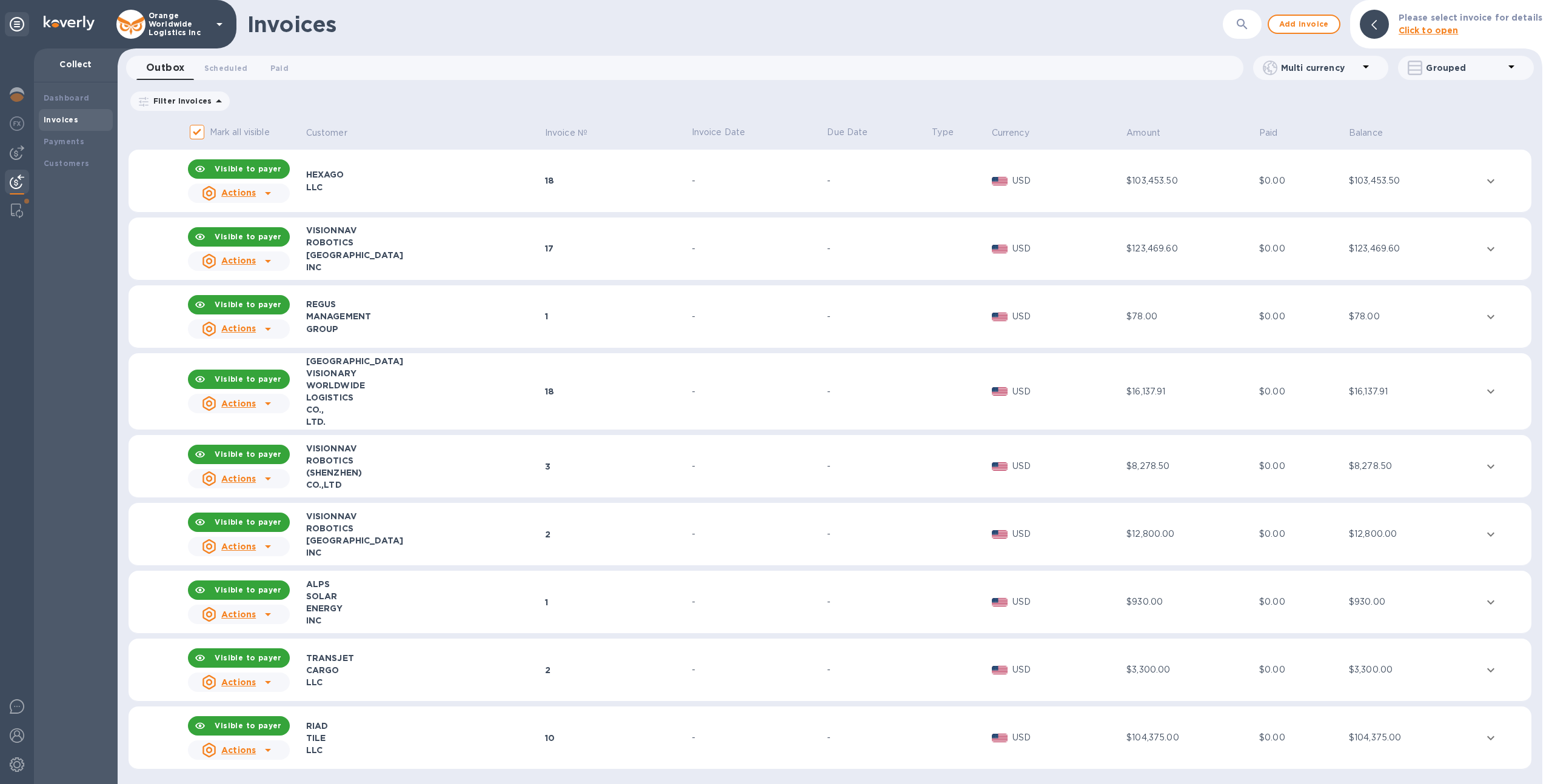
click at [231, 188] on u "Actions" at bounding box center [238, 192] width 35 height 9
click at [291, 266] on p "Customer statement link" at bounding box center [281, 272] width 113 height 12
